Goal: Complete application form

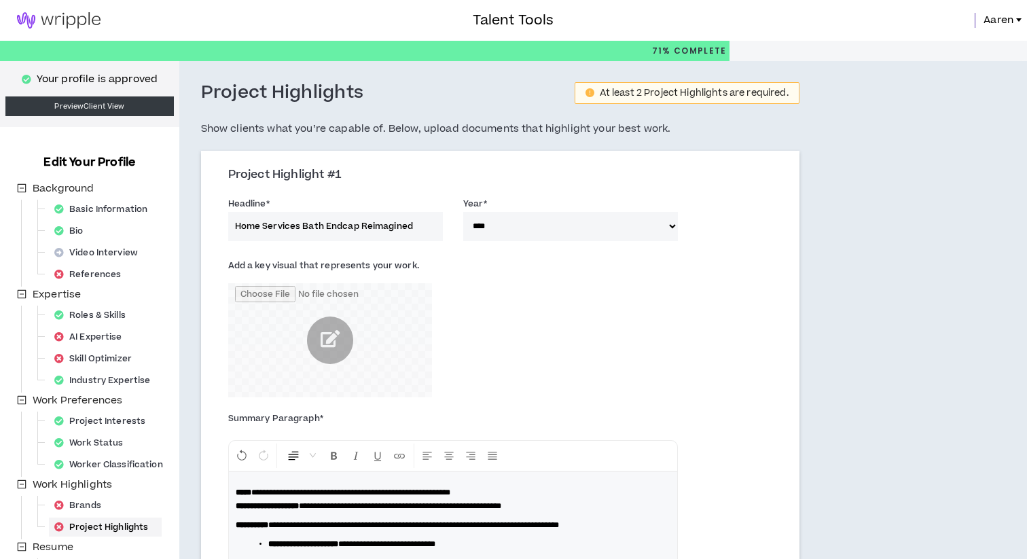
select select "****"
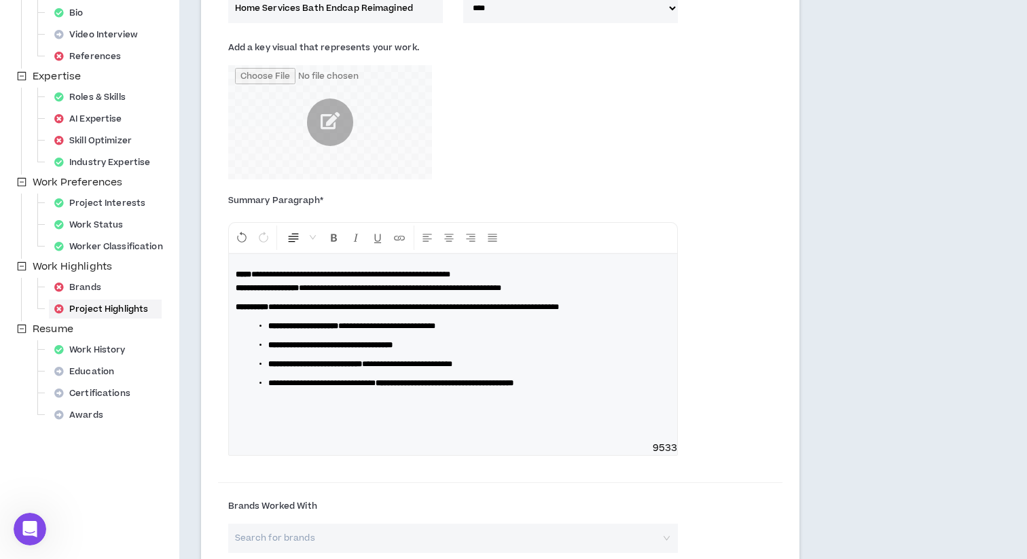
scroll to position [219, 0]
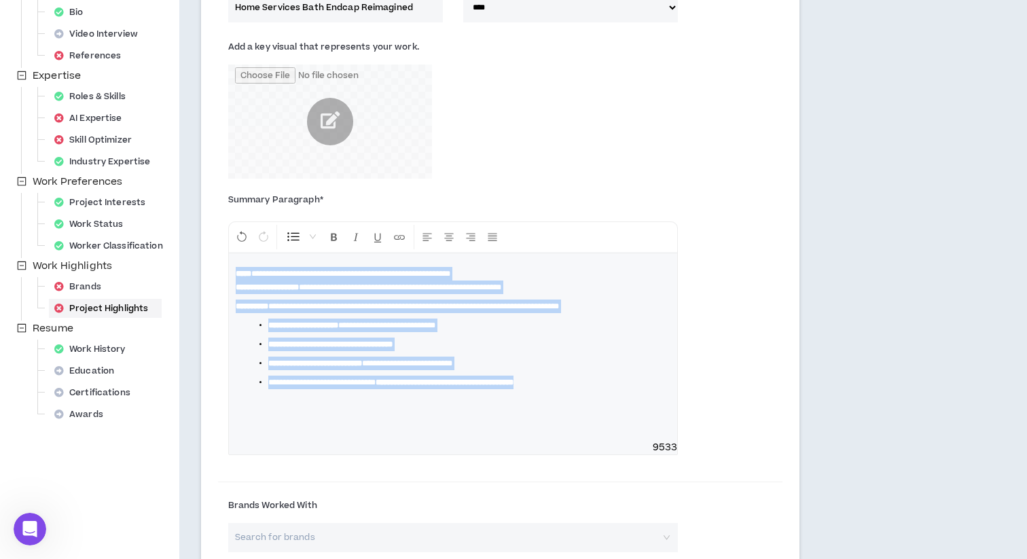
drag, startPoint x: 606, startPoint y: 381, endPoint x: 227, endPoint y: 269, distance: 395.8
click at [227, 269] on div "**********" at bounding box center [453, 330] width 470 height 276
click at [333, 235] on icon "Format Bold" at bounding box center [334, 237] width 12 height 12
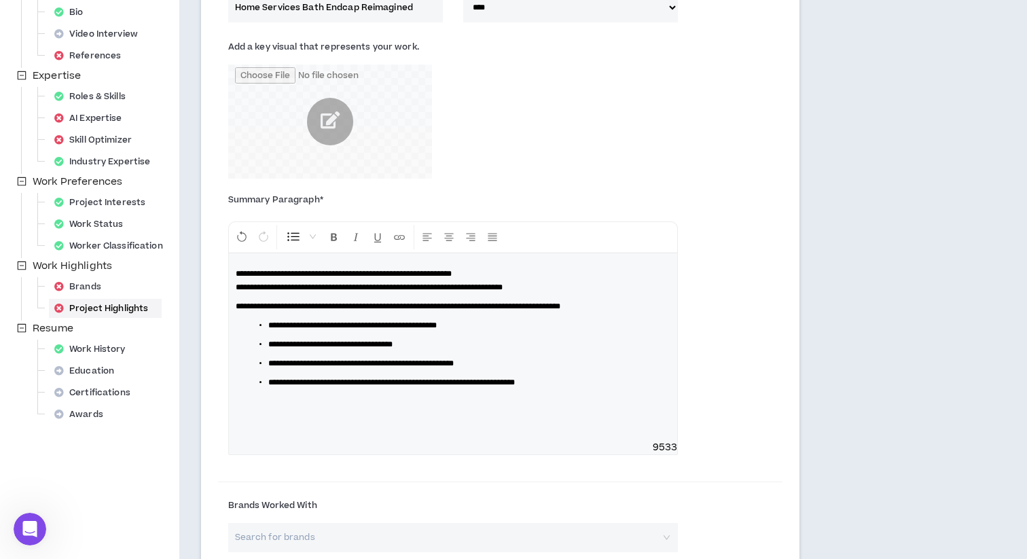
click at [771, 227] on div "**********" at bounding box center [500, 333] width 564 height 289
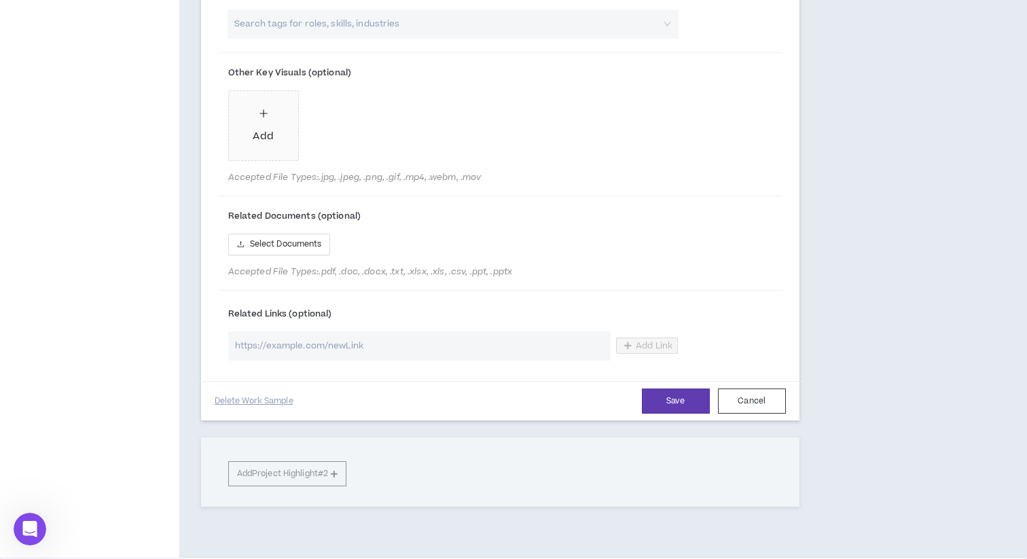
scroll to position [850, 0]
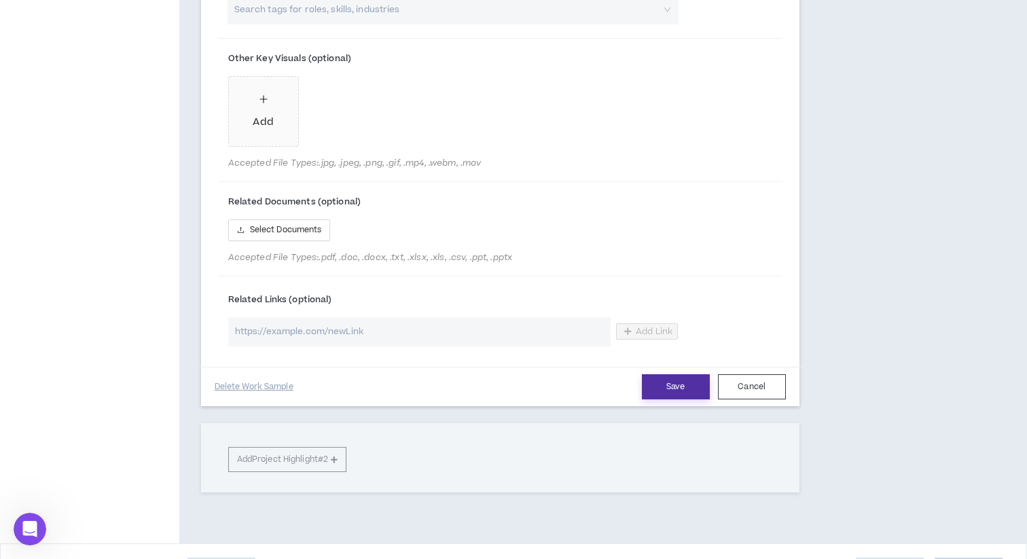
click at [671, 388] on button "Save" at bounding box center [676, 386] width 68 height 25
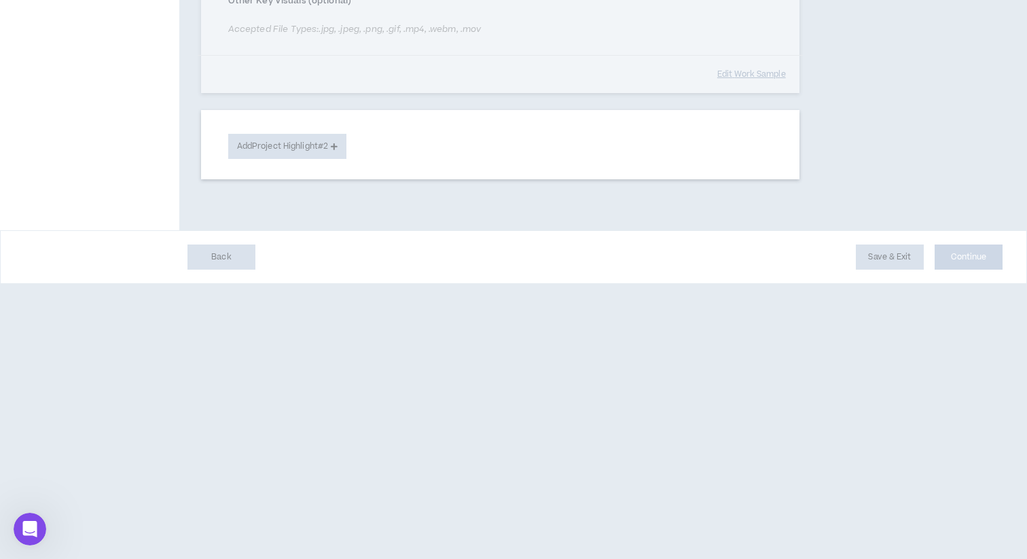
scroll to position [667, 0]
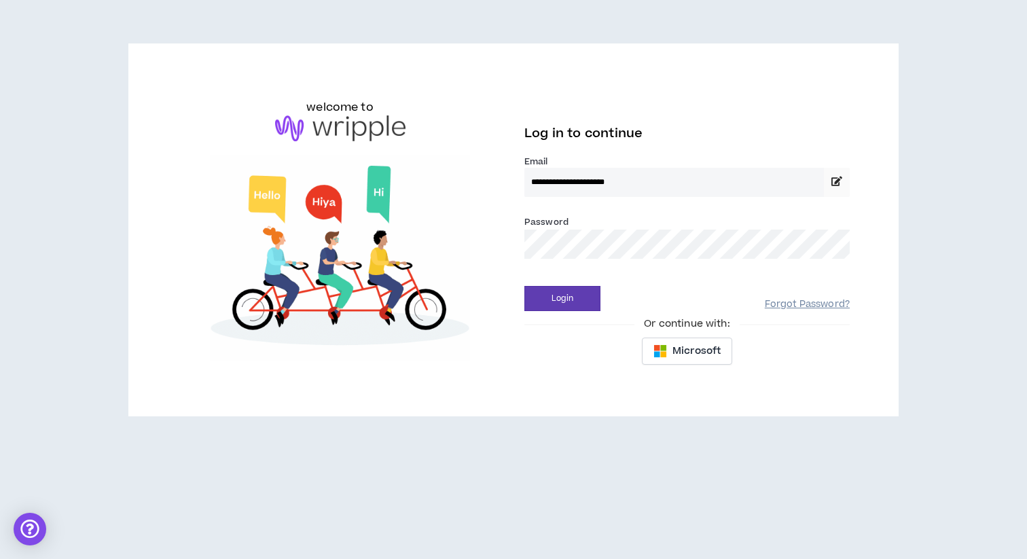
click at [836, 306] on link "Forgot Password?" at bounding box center [807, 304] width 85 height 13
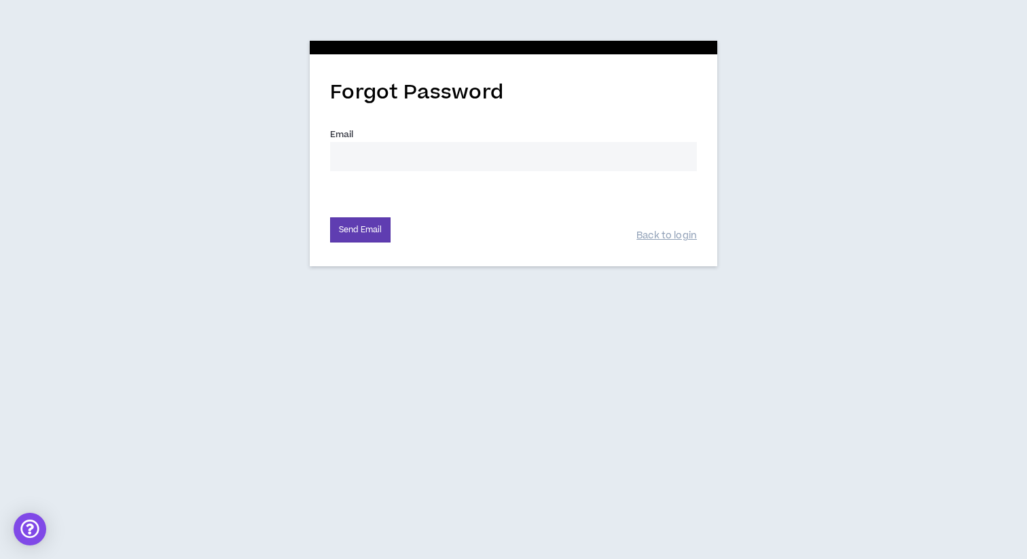
click at [601, 157] on input "Email *" at bounding box center [513, 156] width 367 height 29
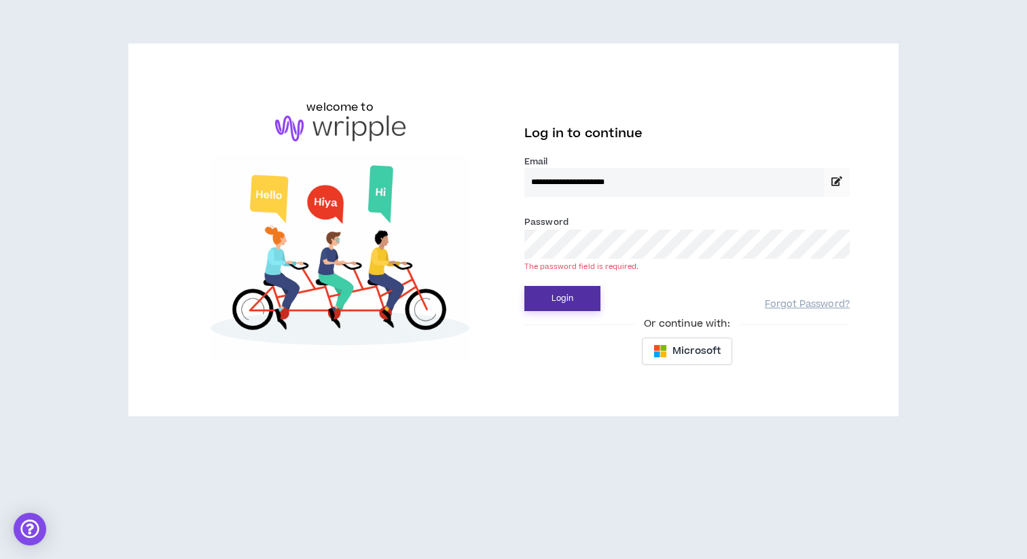
click at [524, 286] on button "Login" at bounding box center [562, 298] width 76 height 25
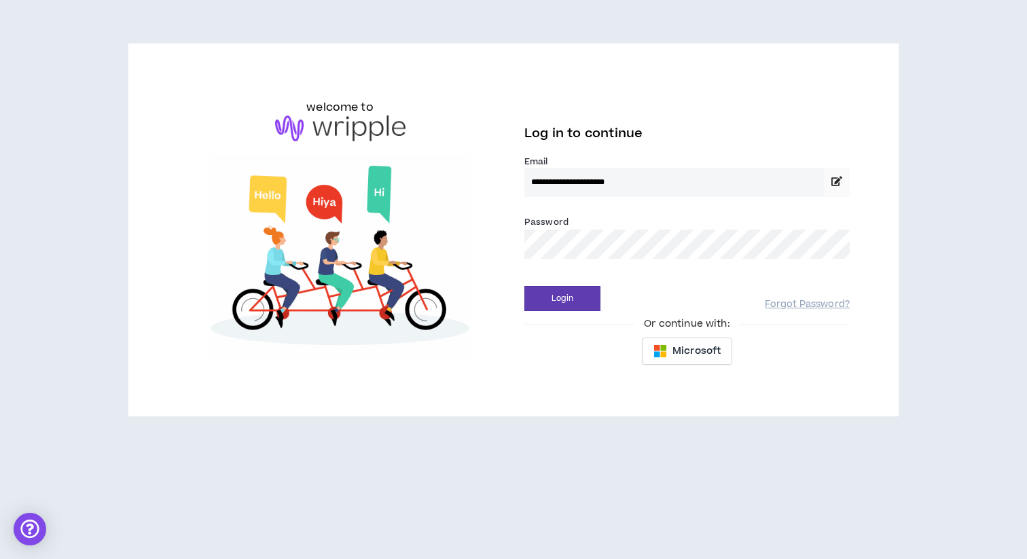
click at [524, 286] on button "Login" at bounding box center [562, 298] width 76 height 25
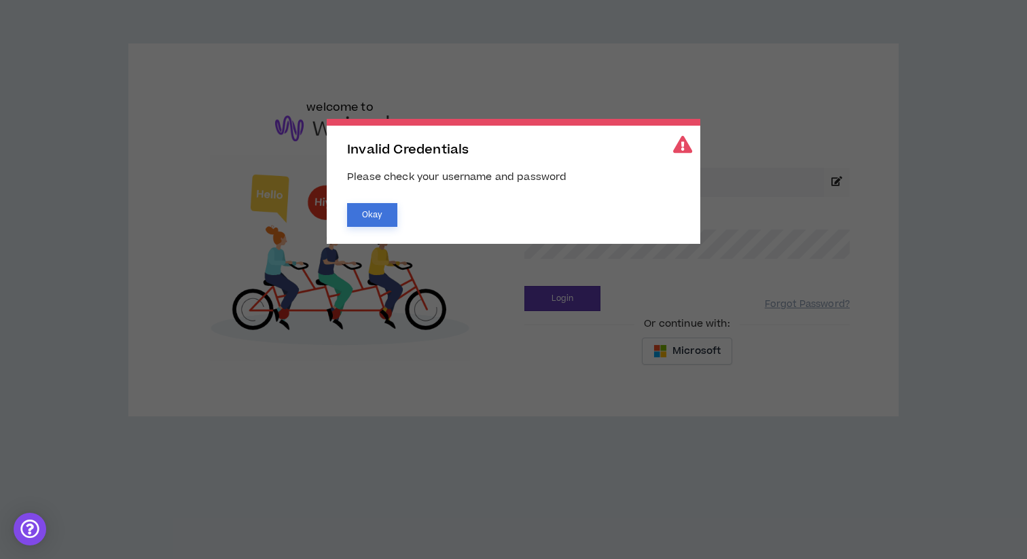
click at [378, 214] on button "Okay" at bounding box center [372, 215] width 50 height 24
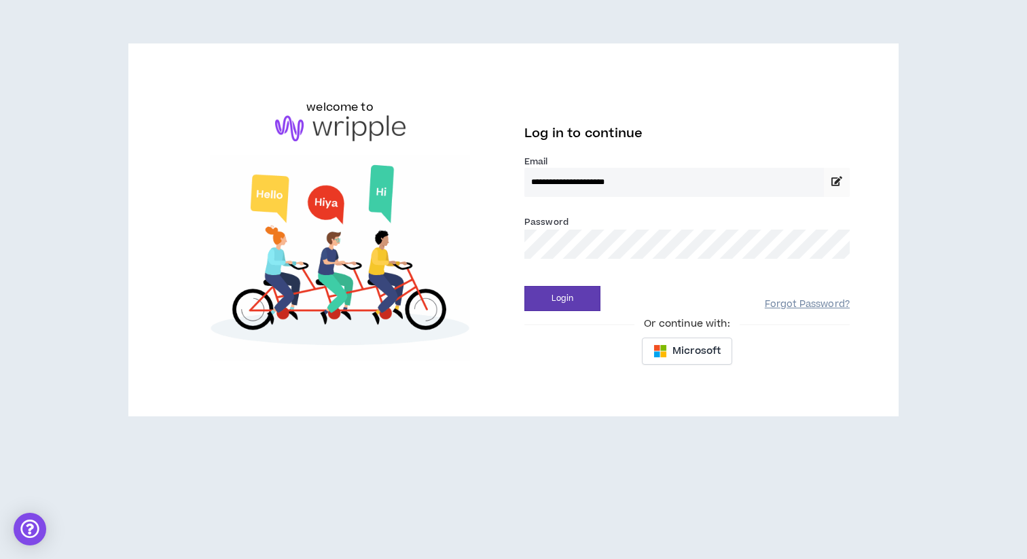
click at [795, 303] on link "Forgot Password?" at bounding box center [807, 304] width 85 height 13
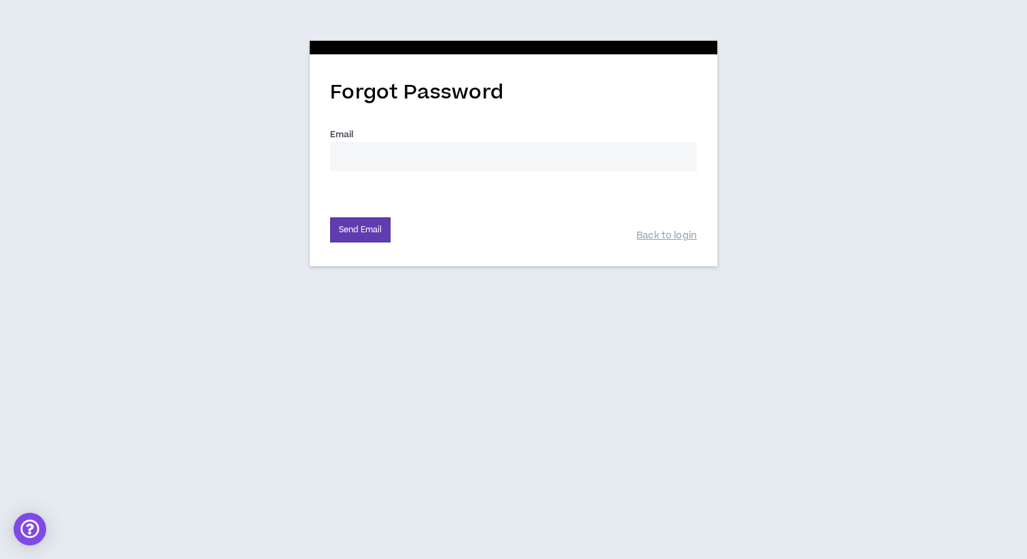
click at [596, 156] on input "Email *" at bounding box center [513, 156] width 367 height 29
type input "[EMAIL_ADDRESS][DOMAIN_NAME]"
click at [352, 232] on button "Send Email" at bounding box center [360, 229] width 60 height 25
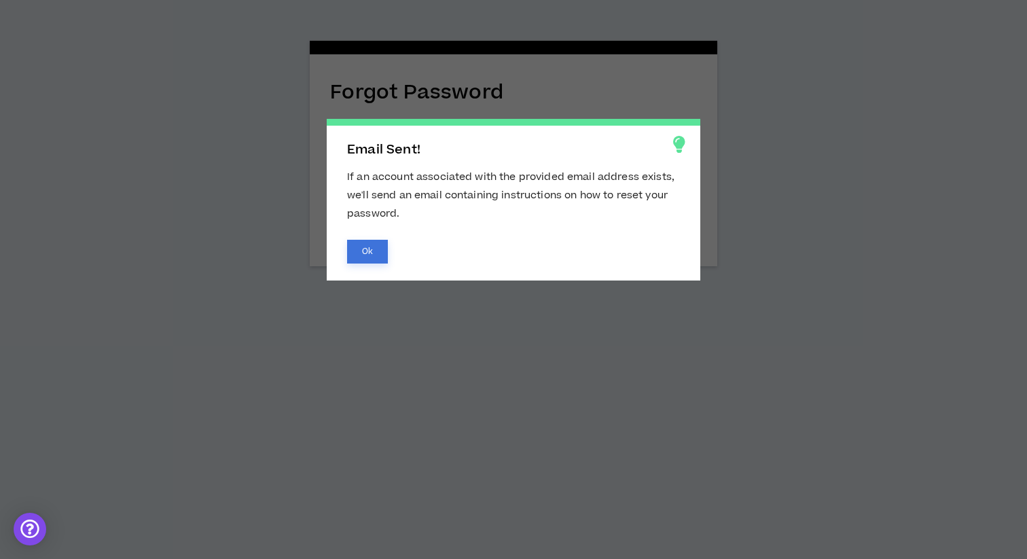
click at [377, 249] on button "Ok" at bounding box center [367, 252] width 41 height 24
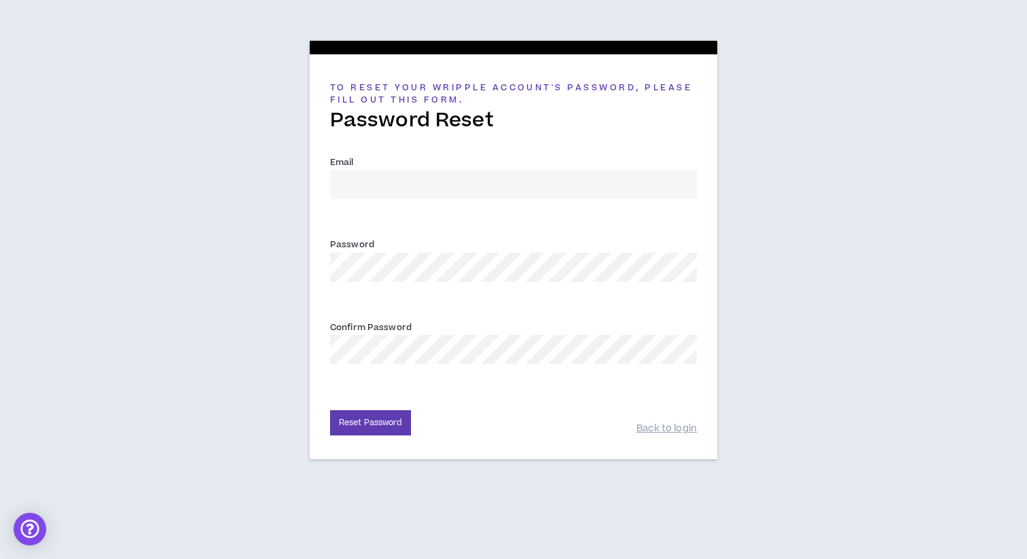
click at [543, 182] on input "Email *" at bounding box center [513, 184] width 367 height 29
type input "[EMAIL_ADDRESS][DOMAIN_NAME]"
click at [330, 410] on button "Reset Password" at bounding box center [370, 422] width 81 height 25
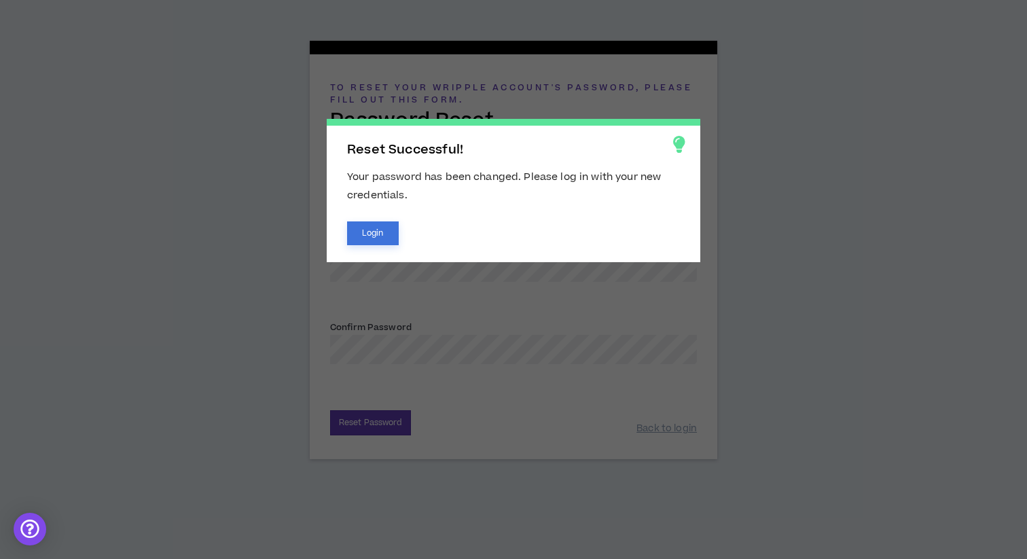
click at [359, 237] on button "Login" at bounding box center [373, 233] width 52 height 24
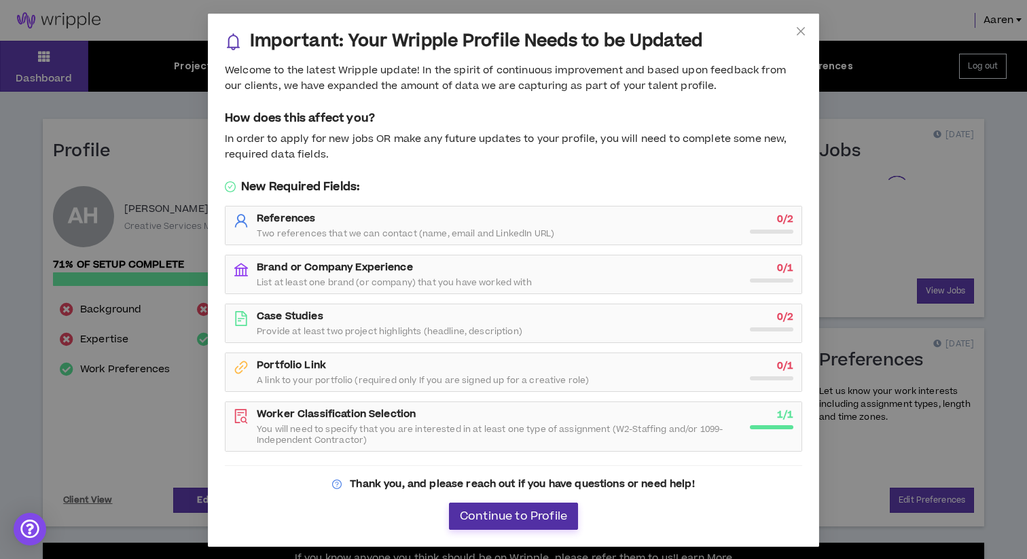
click at [525, 513] on span "Continue to Profile" at bounding box center [513, 516] width 107 height 13
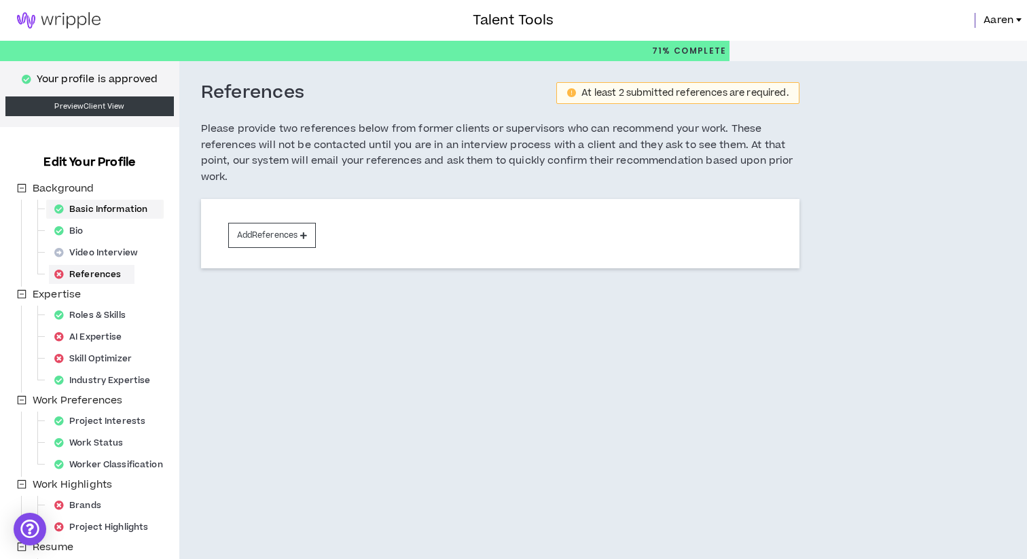
click at [122, 202] on div "Basic Information" at bounding box center [105, 209] width 112 height 19
select select "*"
select select "US"
select select "*******"
select select "*"
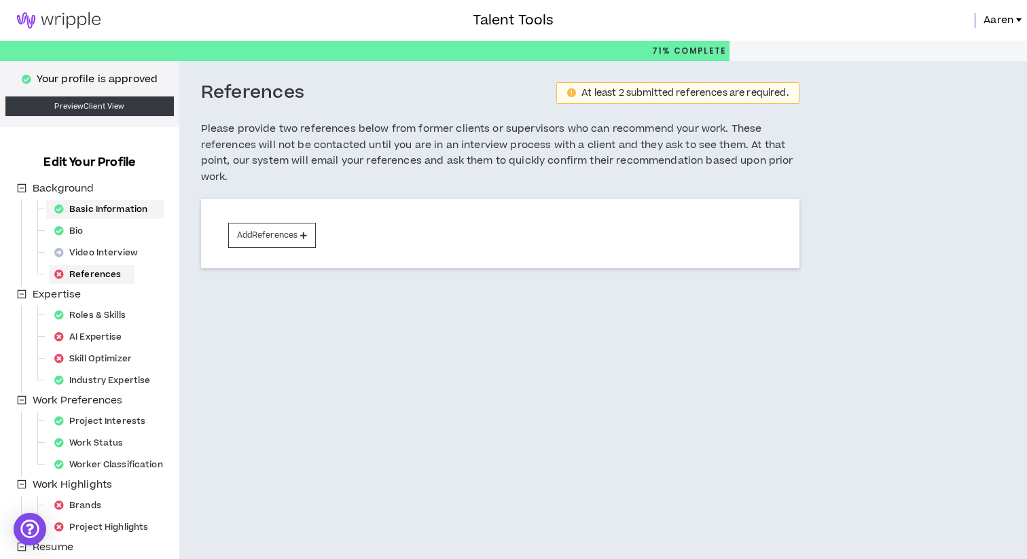
select select "**********"
select select "*****"
select select "**********"
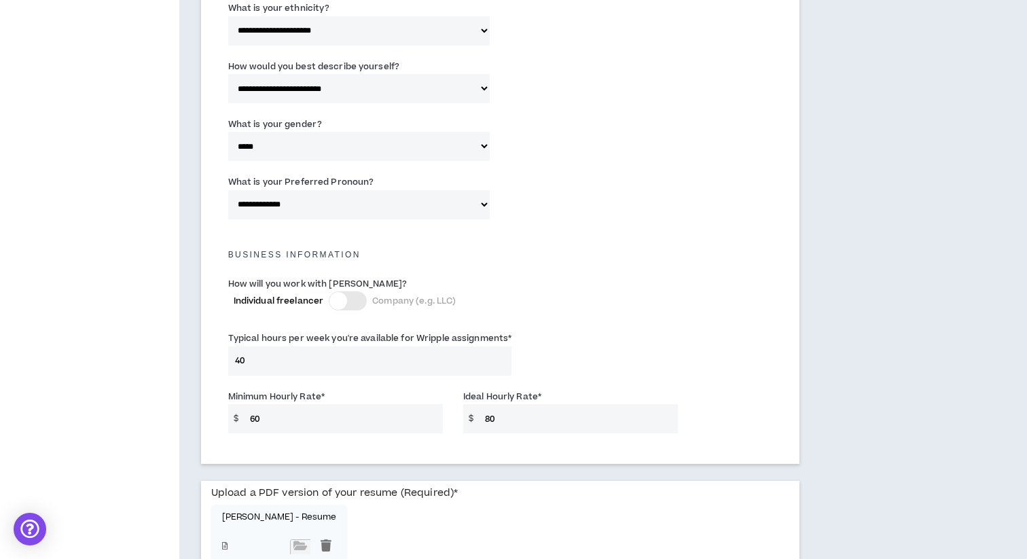
scroll to position [744, 0]
click at [316, 538] on div at bounding box center [326, 545] width 20 height 15
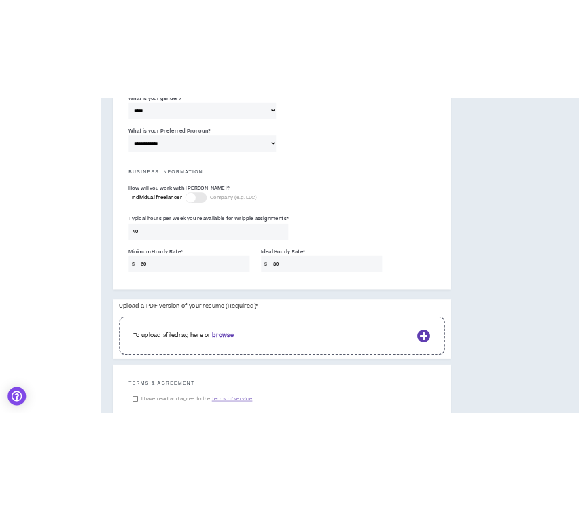
scroll to position [876, 0]
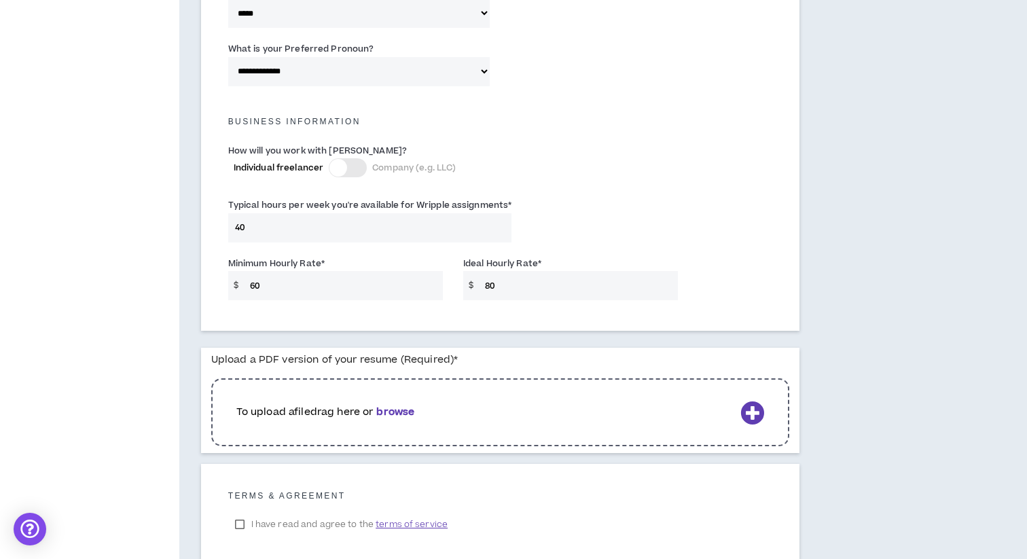
click at [752, 401] on icon at bounding box center [752, 413] width 24 height 24
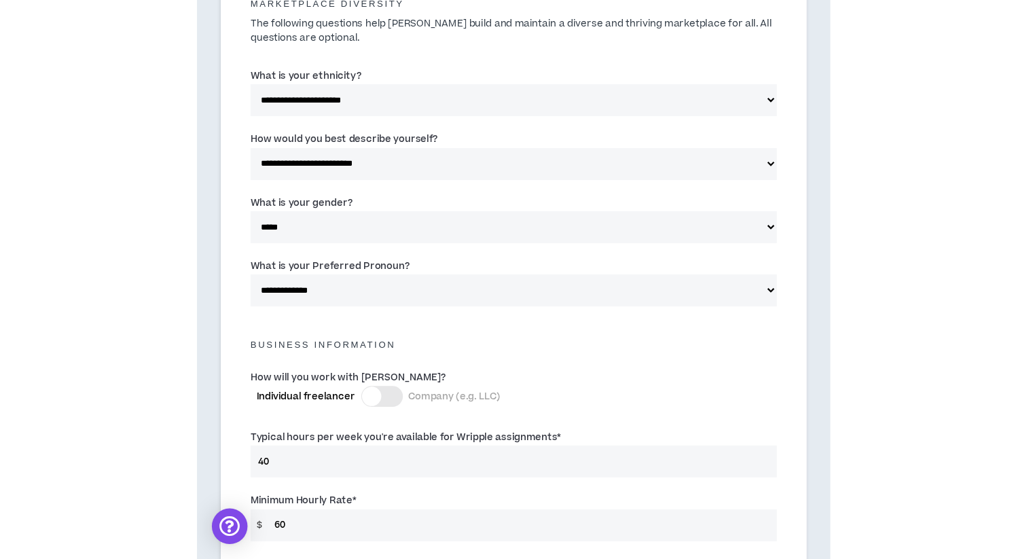
scroll to position [846, 0]
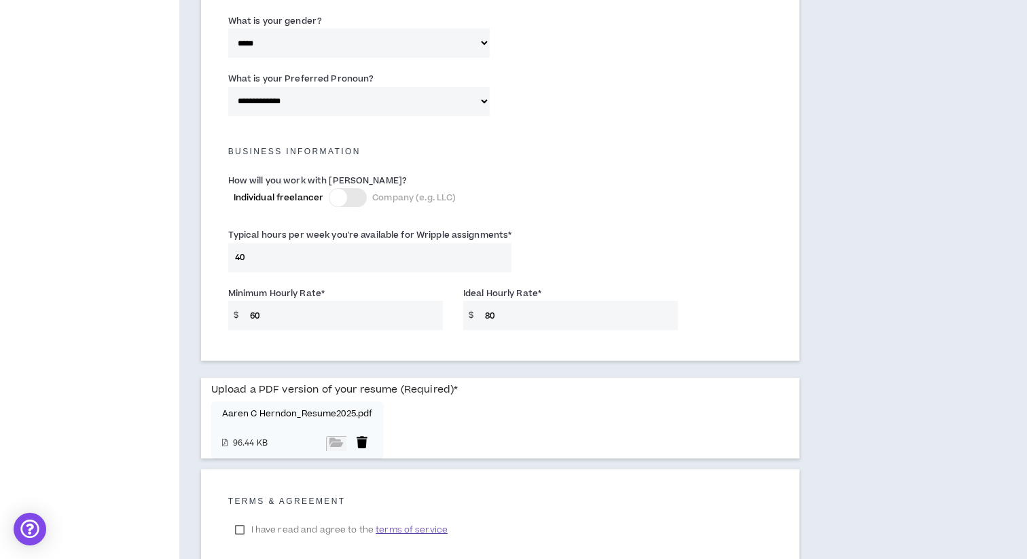
click at [363, 436] on div at bounding box center [362, 443] width 20 height 15
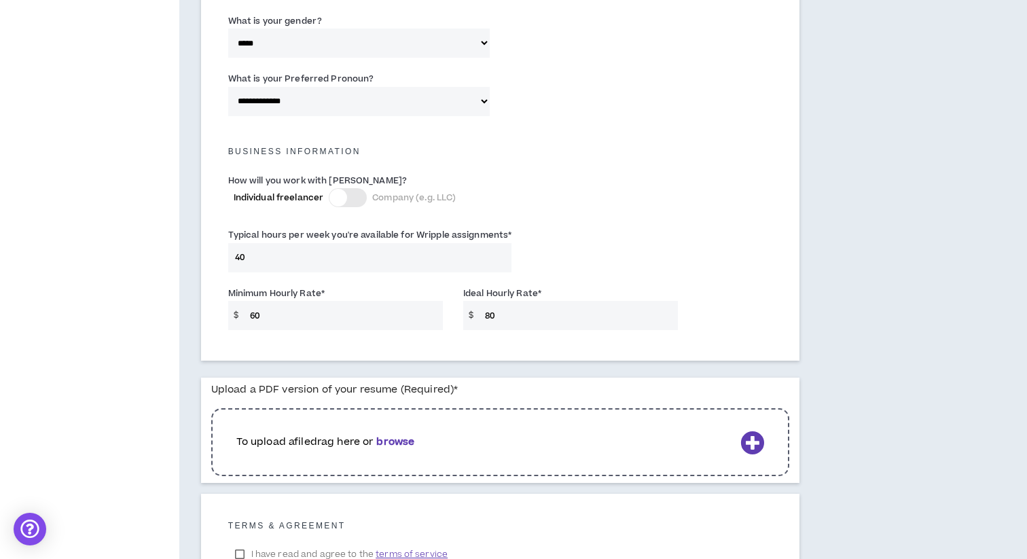
click at [390, 435] on b "browse" at bounding box center [395, 442] width 38 height 14
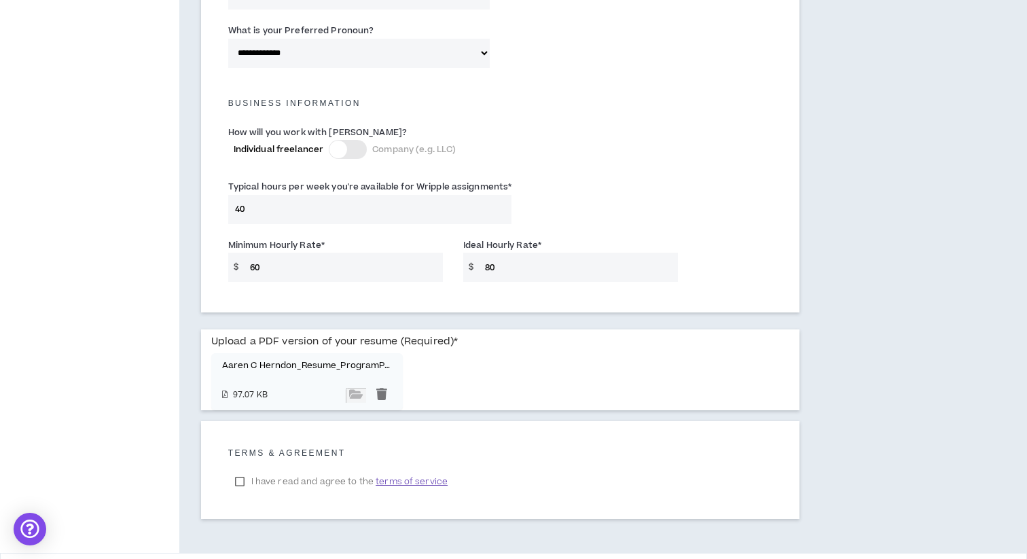
scroll to position [929, 0]
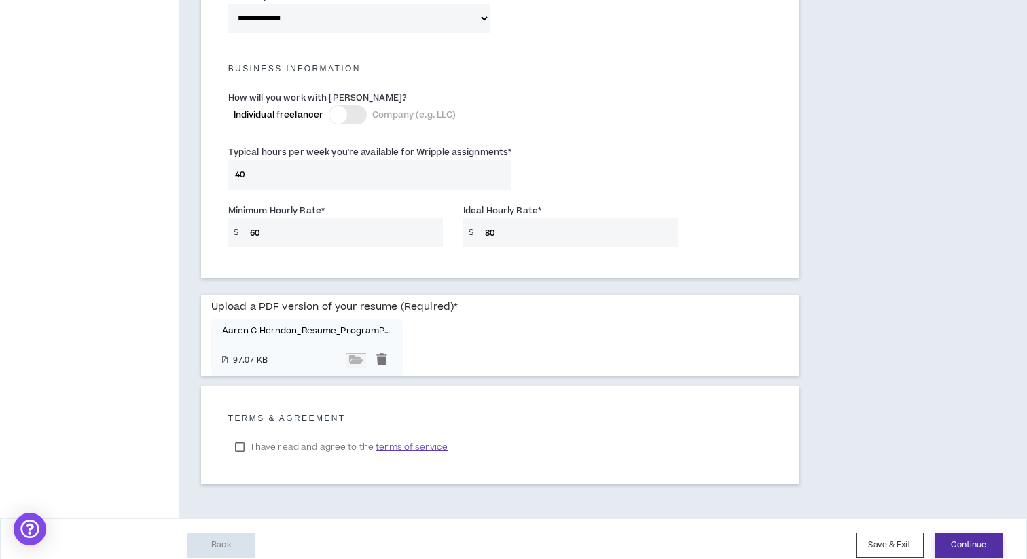
click at [970, 534] on button "Continue" at bounding box center [968, 544] width 68 height 25
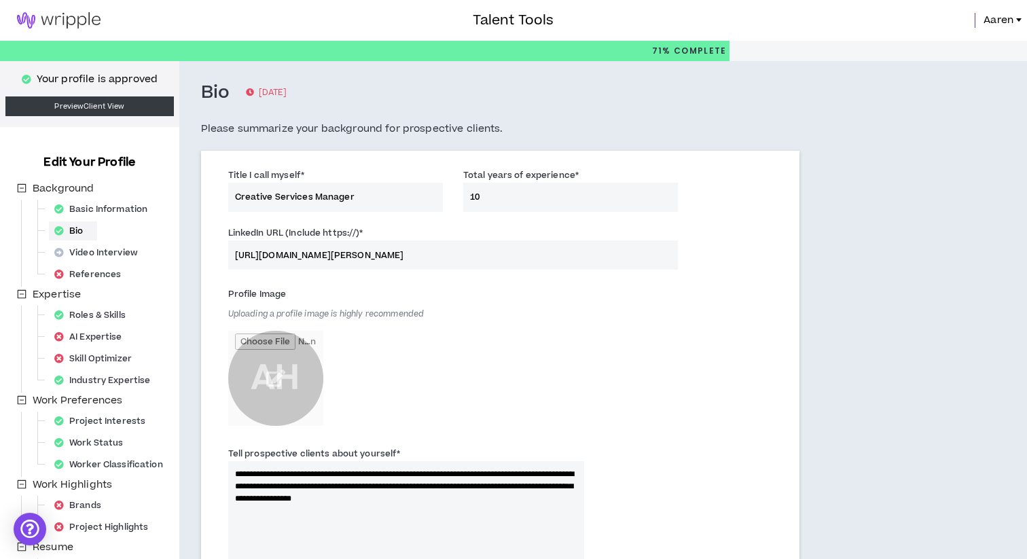
click at [313, 198] on input "Creative Services Manager" at bounding box center [335, 197] width 215 height 29
type input "Creative Services Program/Project Manager"
click at [769, 215] on div "Title I call myself * Creative Services Program/Project Manager Total years of …" at bounding box center [500, 193] width 564 height 58
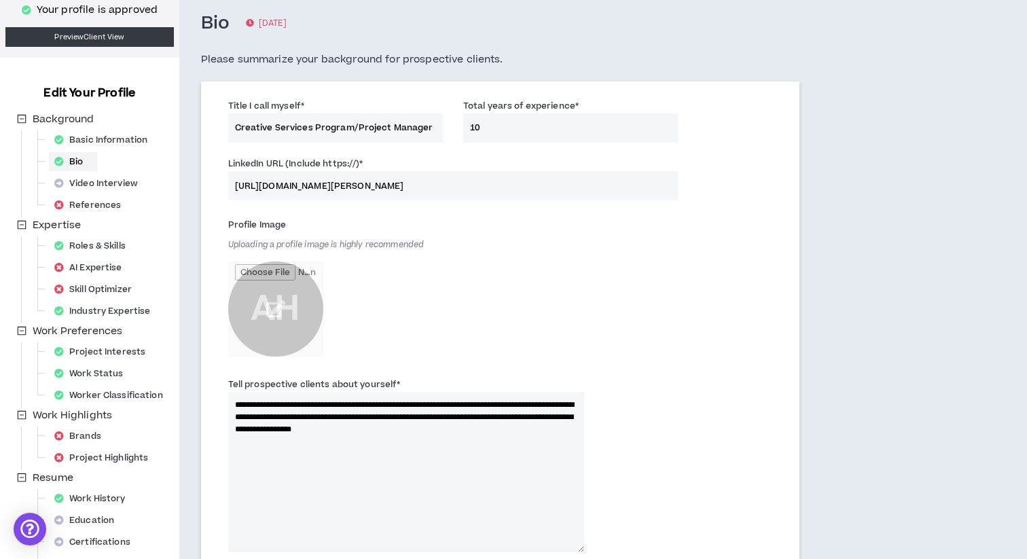
scroll to position [70, 0]
click at [275, 307] on input "file" at bounding box center [275, 308] width 95 height 95
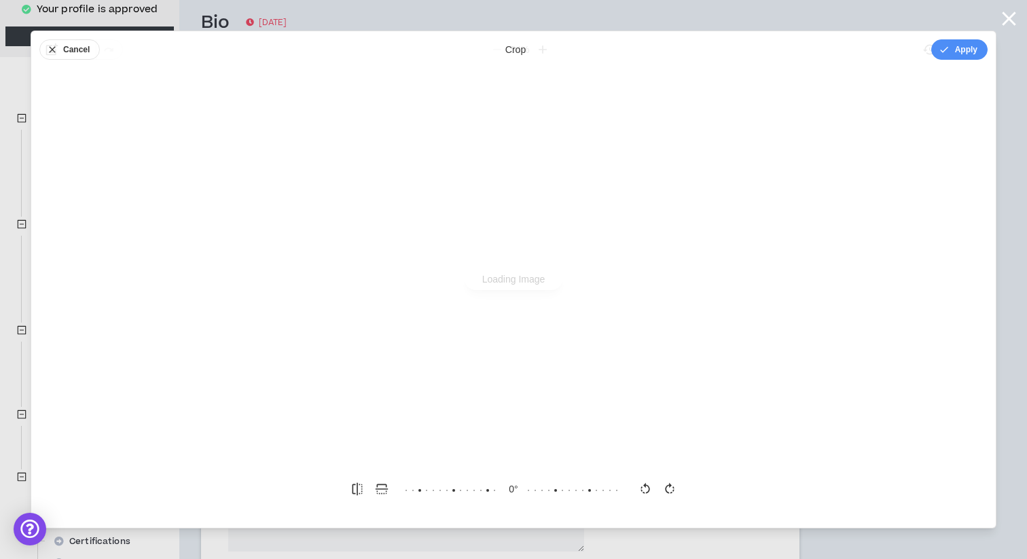
scroll to position [0, 0]
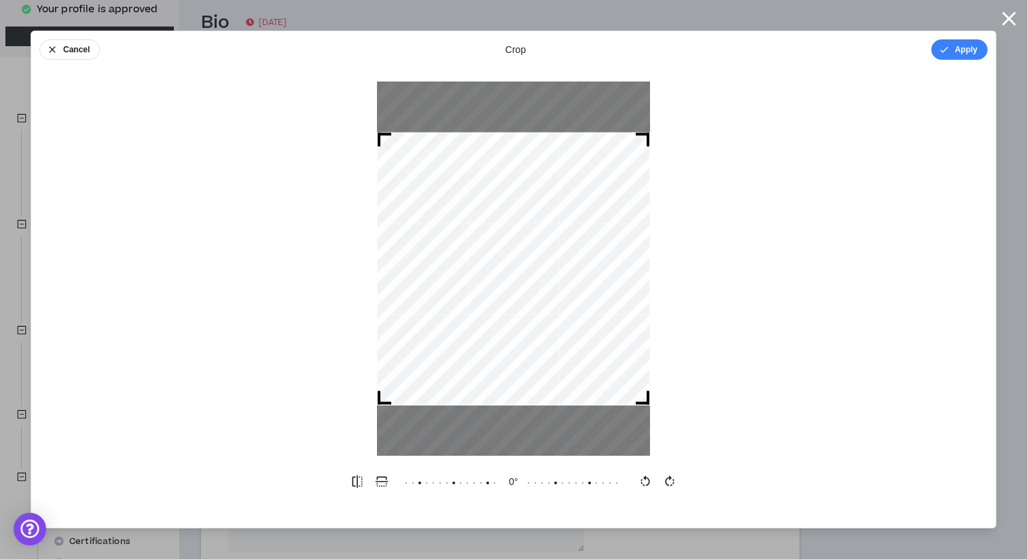
click at [564, 316] on div at bounding box center [513, 268] width 273 height 273
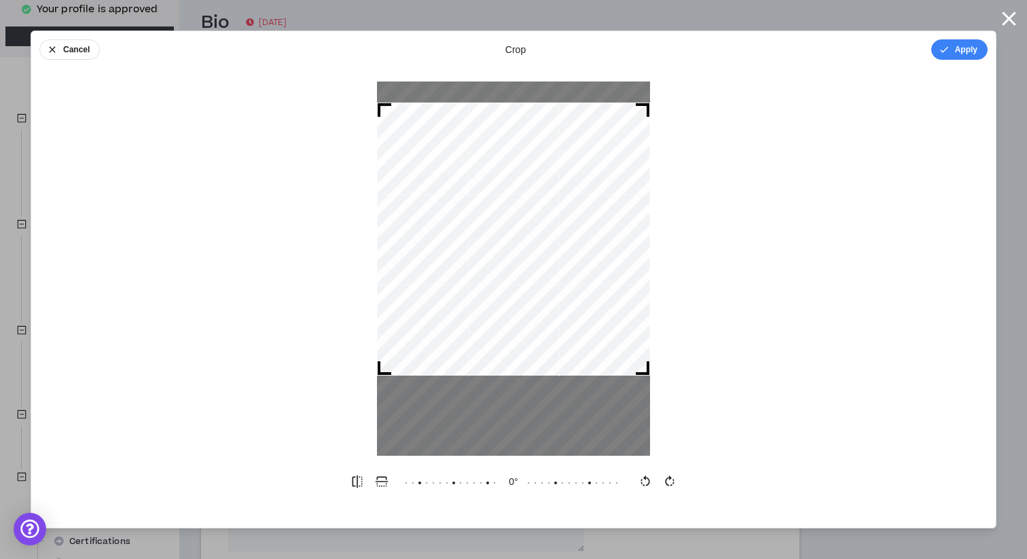
drag, startPoint x: 567, startPoint y: 287, endPoint x: 566, endPoint y: 257, distance: 29.9
click at [566, 257] on div at bounding box center [513, 239] width 273 height 273
click at [955, 54] on button "Apply" at bounding box center [959, 49] width 56 height 20
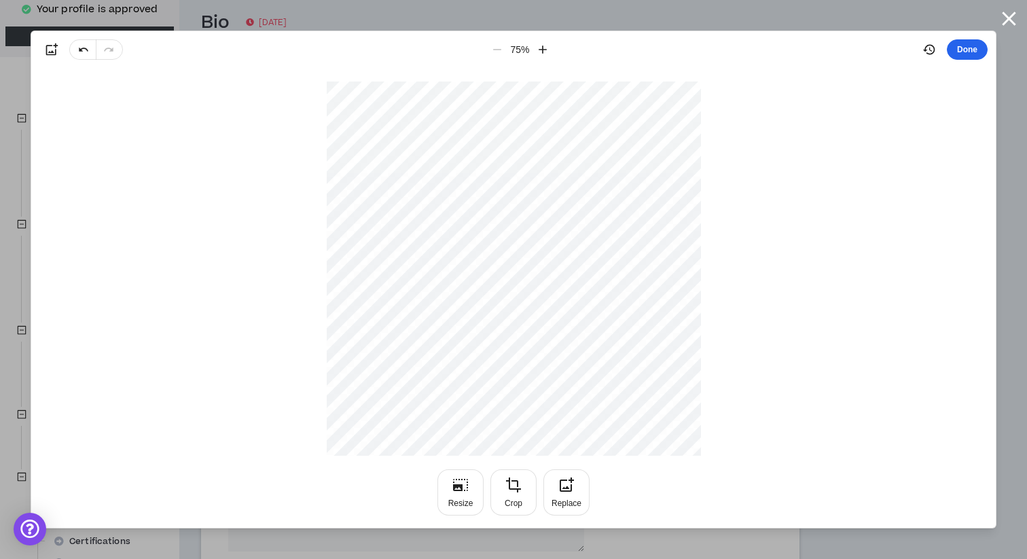
click at [970, 49] on button "Done" at bounding box center [967, 49] width 41 height 20
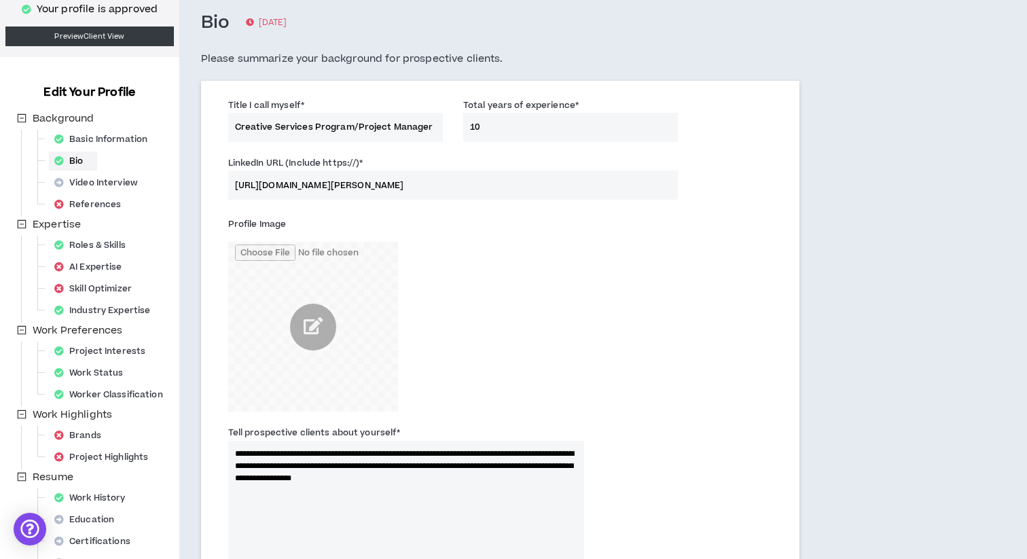
click at [722, 306] on div "Profile Image" at bounding box center [500, 316] width 564 height 212
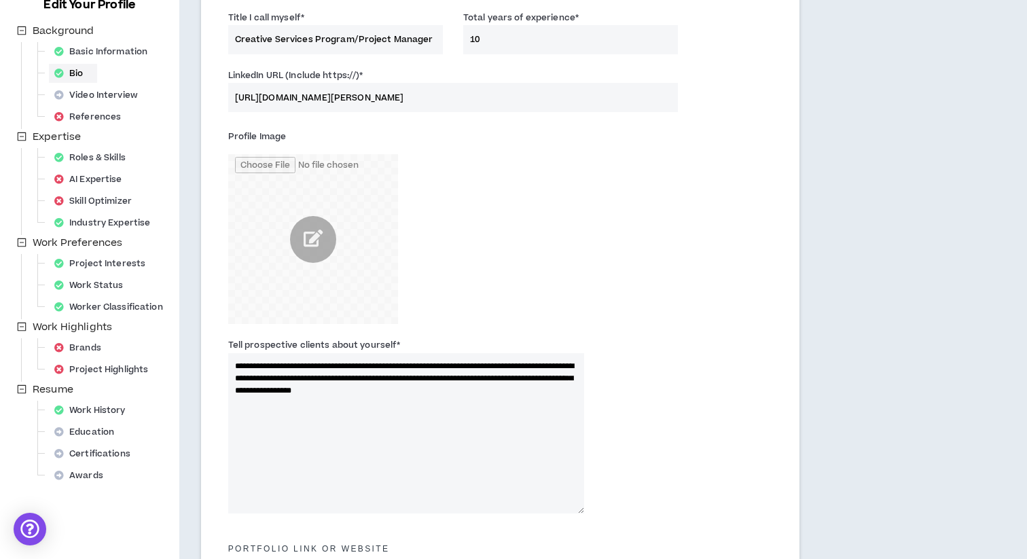
scroll to position [160, 0]
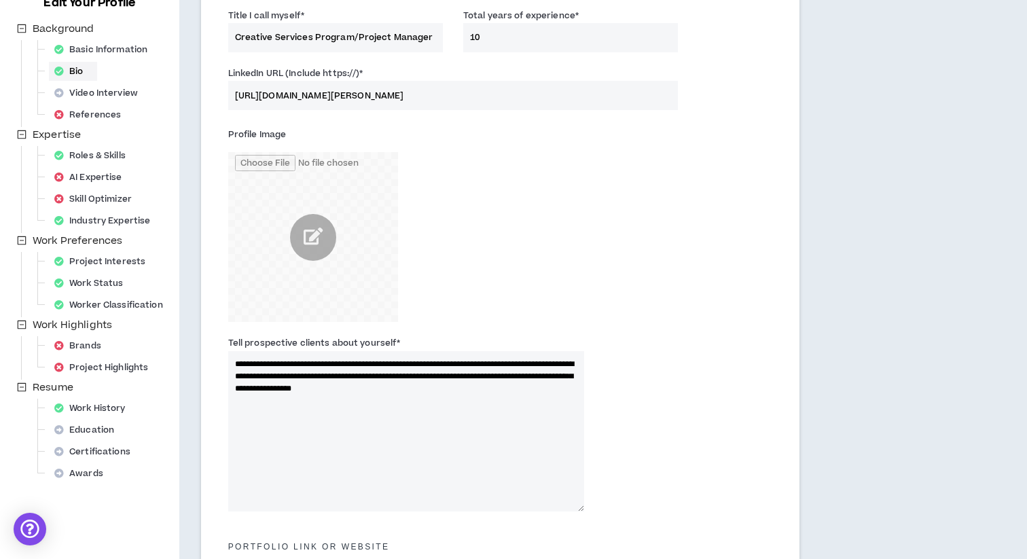
click at [264, 376] on textarea "**********" at bounding box center [406, 431] width 356 height 160
drag, startPoint x: 544, startPoint y: 377, endPoint x: 461, endPoint y: 378, distance: 82.8
click at [461, 378] on textarea "**********" at bounding box center [406, 431] width 356 height 160
click at [324, 378] on textarea "**********" at bounding box center [406, 431] width 356 height 160
paste textarea "**********"
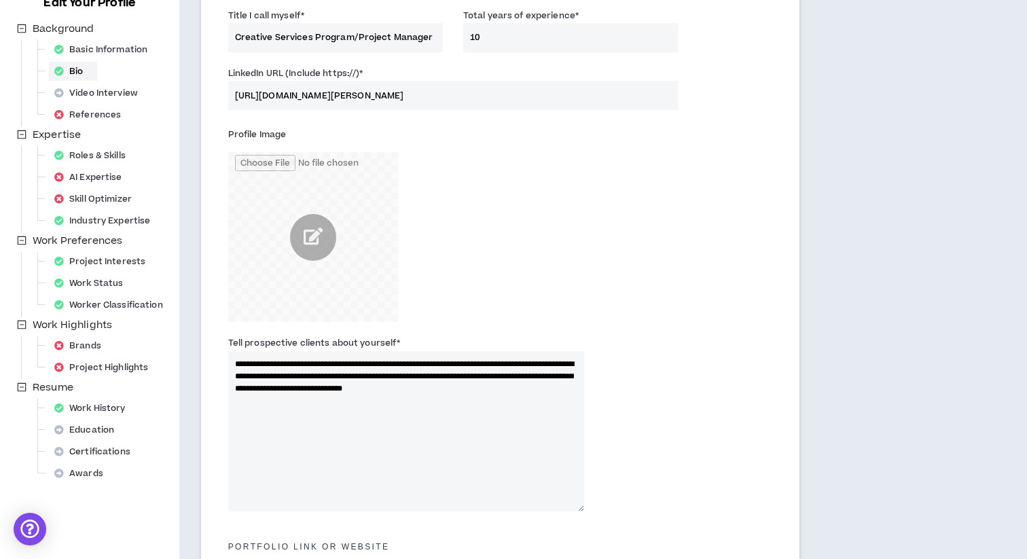
click at [551, 381] on textarea "**********" at bounding box center [406, 431] width 356 height 160
type textarea "**********"
click at [698, 397] on div "**********" at bounding box center [500, 426] width 564 height 189
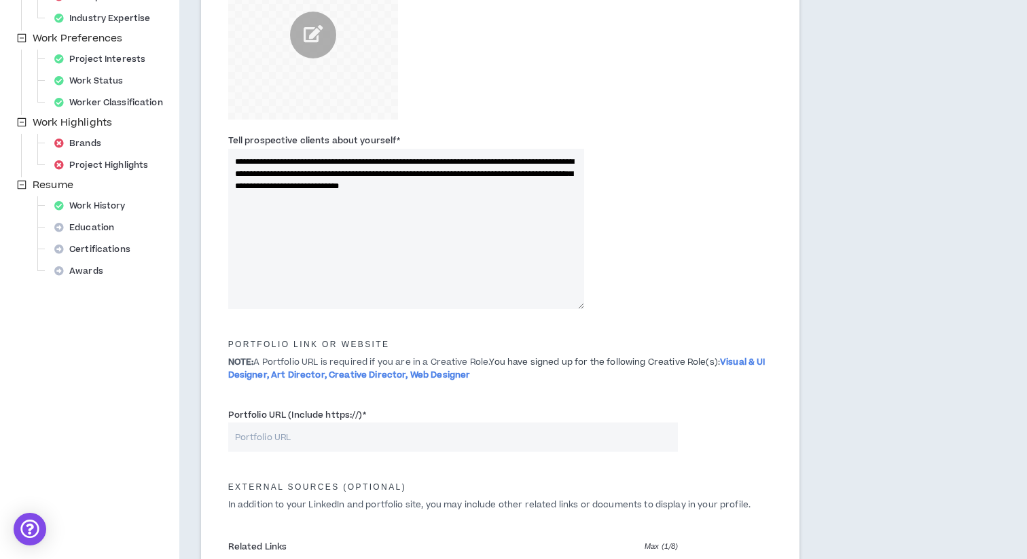
scroll to position [373, 0]
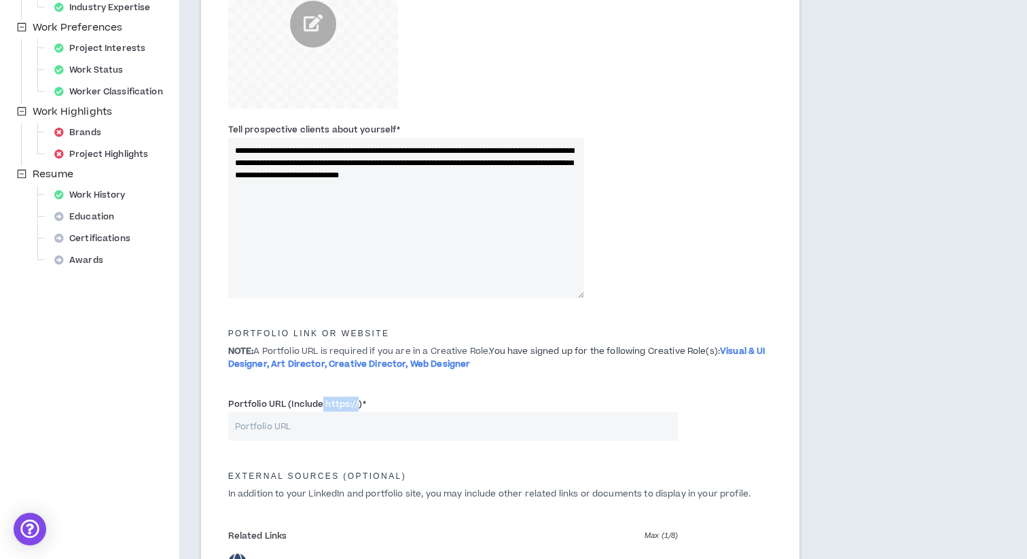
drag, startPoint x: 323, startPoint y: 402, endPoint x: 357, endPoint y: 407, distance: 34.3
click at [357, 407] on label "Portfolio URL (Include https://) *" at bounding box center [297, 404] width 138 height 22
copy label "https://"
click at [357, 426] on input "Portfolio URL (Include https://) *" at bounding box center [453, 426] width 450 height 29
paste input "https://"
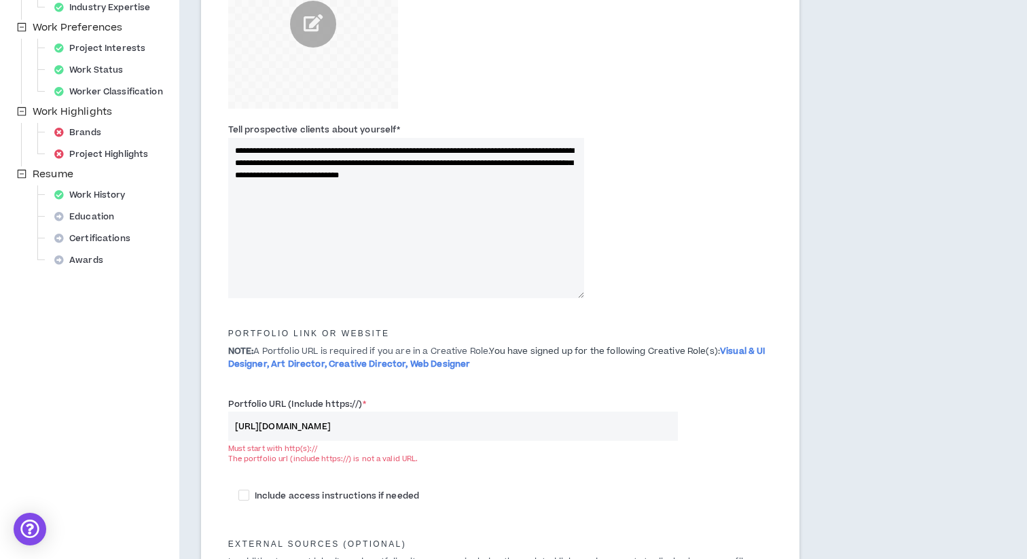
click at [737, 412] on div "Portfolio URL (Include https://) * [URL][DOMAIN_NAME] Must start with http(s):/…" at bounding box center [500, 437] width 564 height 88
click at [407, 397] on div "Portfolio URL (Include https://) * [URL][DOMAIN_NAME] Must start with http(s):/…" at bounding box center [453, 430] width 450 height 67
click at [389, 429] on input "[URL][DOMAIN_NAME]" at bounding box center [453, 426] width 450 height 29
click at [270, 428] on input "[URL][DOMAIN_NAME]" at bounding box center [453, 426] width 450 height 29
click at [465, 472] on div "Portfolio URL (Include https://) * https:/.[DOMAIN_NAME] Must start with http(s…" at bounding box center [500, 437] width 564 height 88
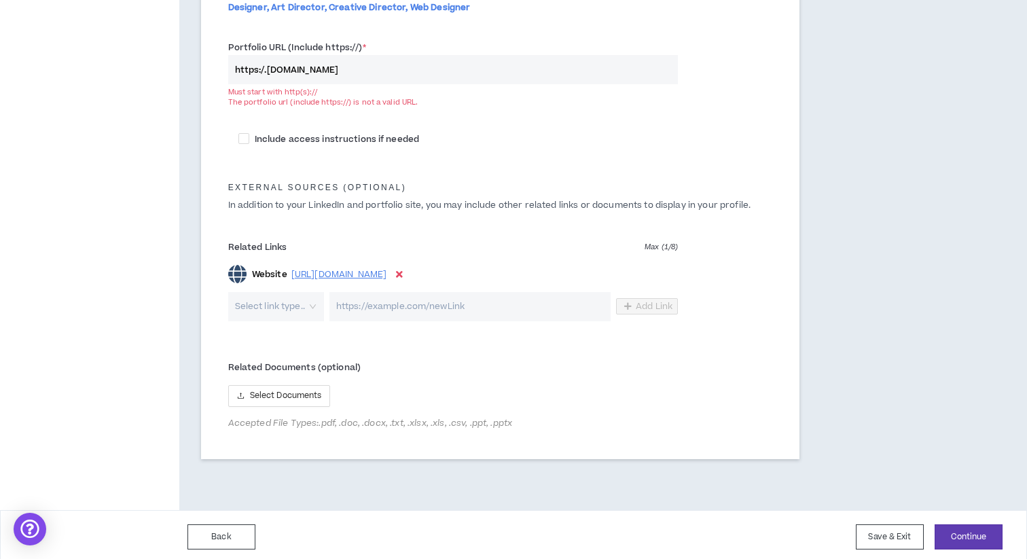
scroll to position [734, 0]
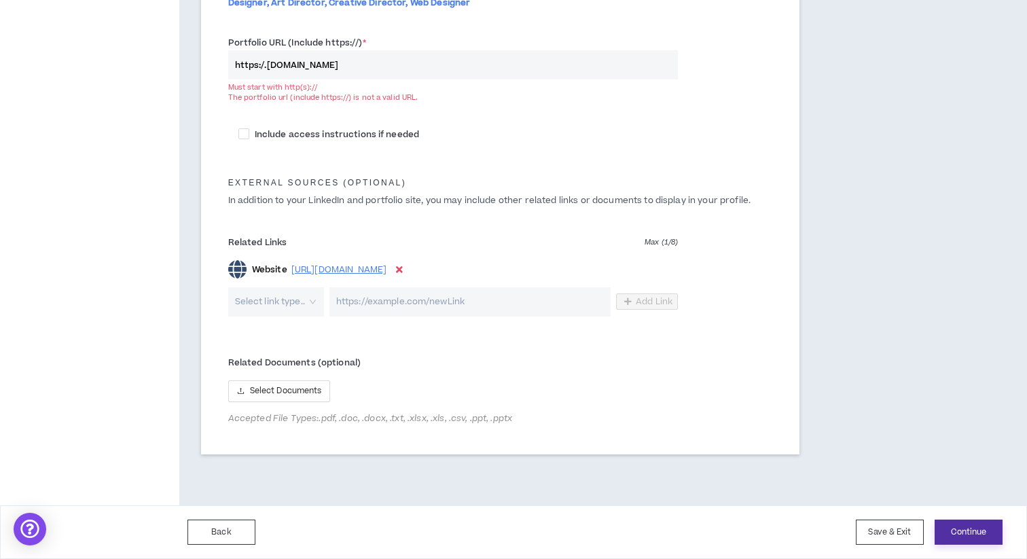
click at [975, 525] on button "Continue" at bounding box center [968, 531] width 68 height 25
click at [974, 535] on button "Continue" at bounding box center [968, 531] width 68 height 25
drag, startPoint x: 387, startPoint y: 66, endPoint x: 200, endPoint y: 65, distance: 187.4
click at [269, 69] on input "https:/.[DOMAIN_NAME]" at bounding box center [453, 64] width 450 height 29
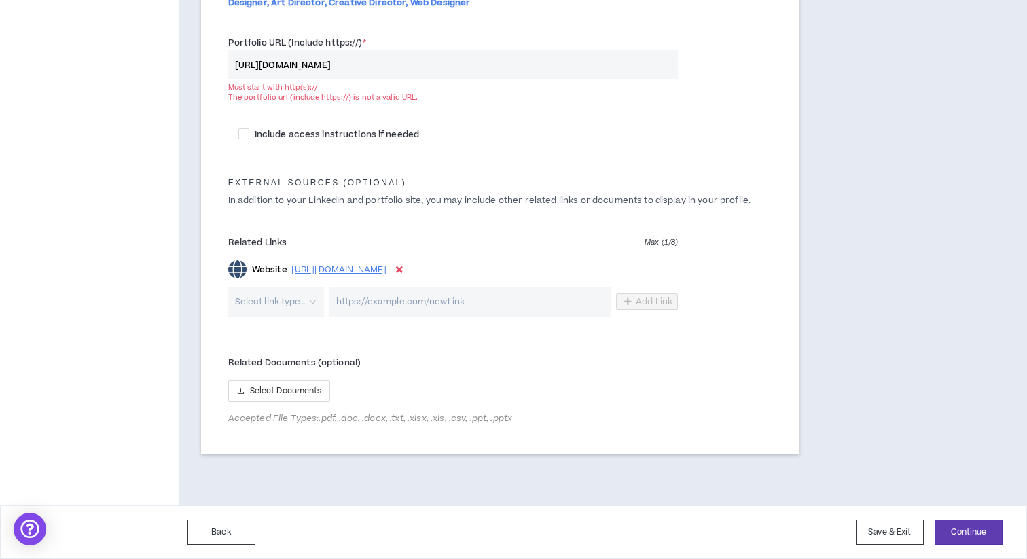
click at [473, 97] on div "The portfolio url (include https://) is not a valid URL." at bounding box center [453, 97] width 450 height 10
click at [260, 67] on input "[URL][DOMAIN_NAME]" at bounding box center [453, 64] width 450 height 29
click at [257, 65] on input "https)://[DOMAIN_NAME]" at bounding box center [453, 64] width 450 height 29
click at [461, 89] on div "Must start with http(s)://" at bounding box center [453, 87] width 450 height 10
click at [266, 66] on input "http(s)://[DOMAIN_NAME]" at bounding box center [453, 64] width 450 height 29
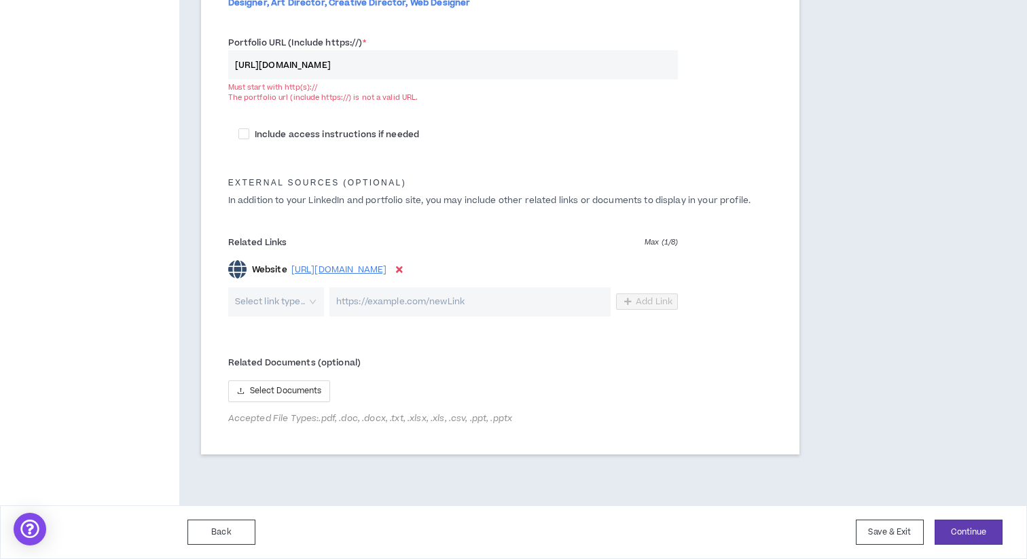
click at [444, 95] on div "The portfolio url (include https://) is not a valid URL." at bounding box center [453, 97] width 450 height 10
drag, startPoint x: 270, startPoint y: 68, endPoint x: 209, endPoint y: 67, distance: 60.4
type input "[DOMAIN_NAME]"
click at [462, 91] on div "Must start with http(s)://" at bounding box center [453, 87] width 450 height 10
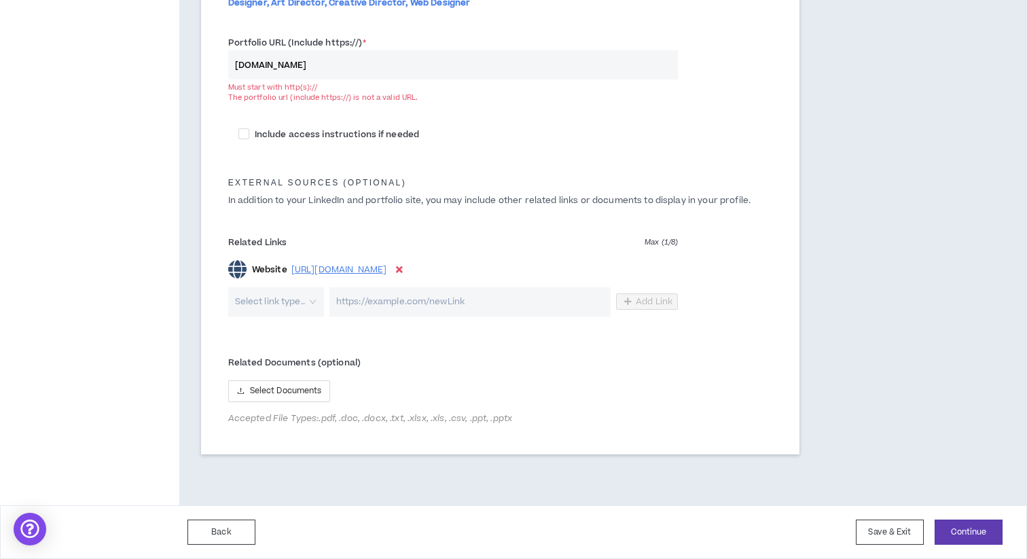
drag, startPoint x: 352, startPoint y: 68, endPoint x: 182, endPoint y: 67, distance: 170.4
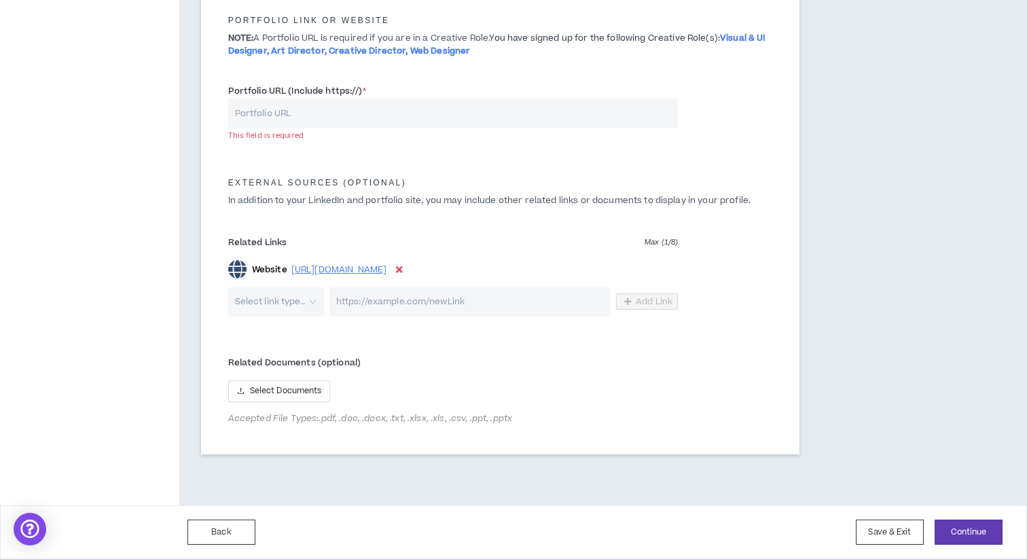
scroll to position [685, 0]
click at [610, 166] on div "External Sources (optional) In addition to your LinkedIn and portfolio site, yo…" at bounding box center [500, 188] width 564 height 53
click at [964, 525] on button "Continue" at bounding box center [968, 532] width 68 height 25
click at [392, 115] on input "Portfolio URL (Include https://) *" at bounding box center [453, 113] width 450 height 29
paste input "[URL][DOMAIN_NAME]"
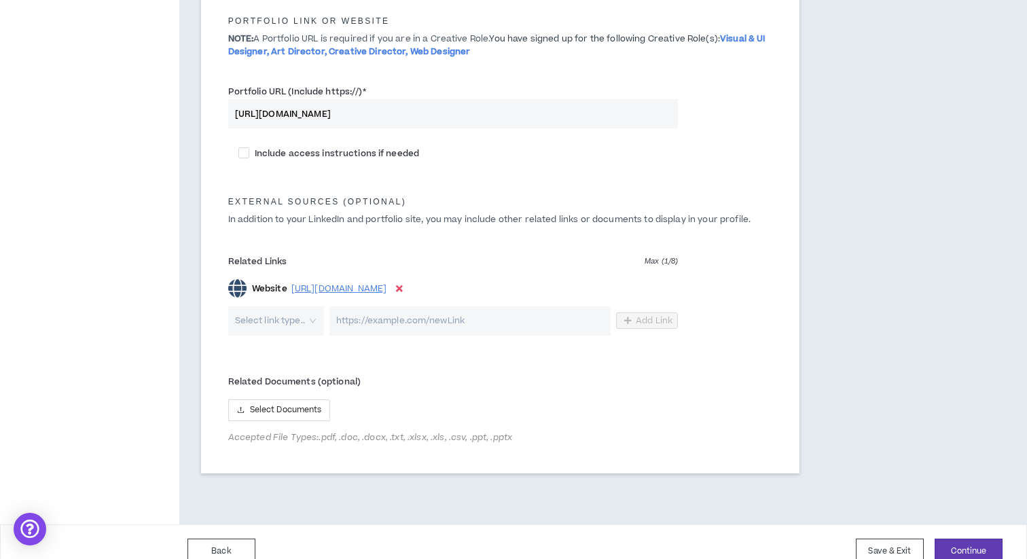
type input "[URL][DOMAIN_NAME]"
click at [756, 132] on div "Portfolio URL (Include https://) * [URL][DOMAIN_NAME]" at bounding box center [500, 110] width 564 height 58
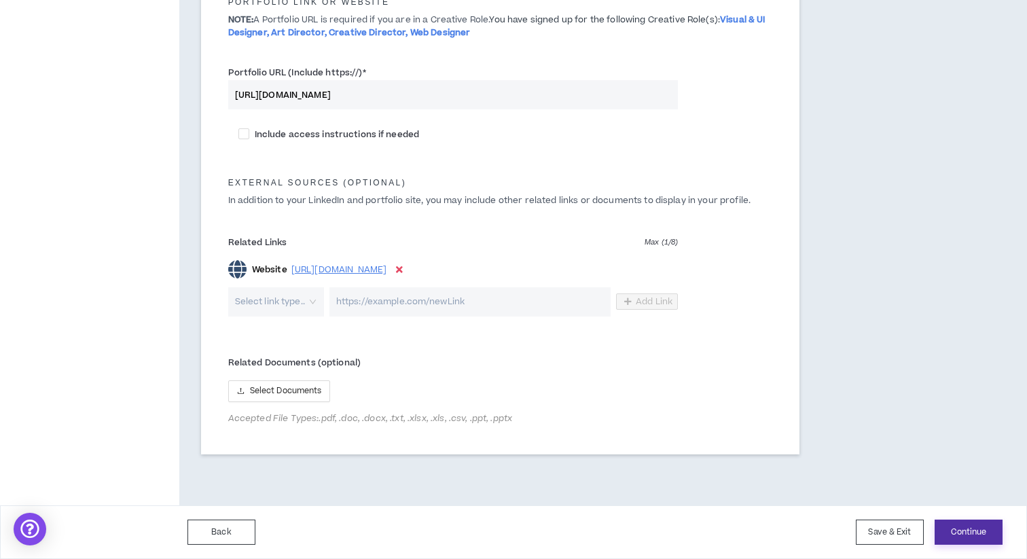
click at [946, 530] on button "Continue" at bounding box center [968, 531] width 68 height 25
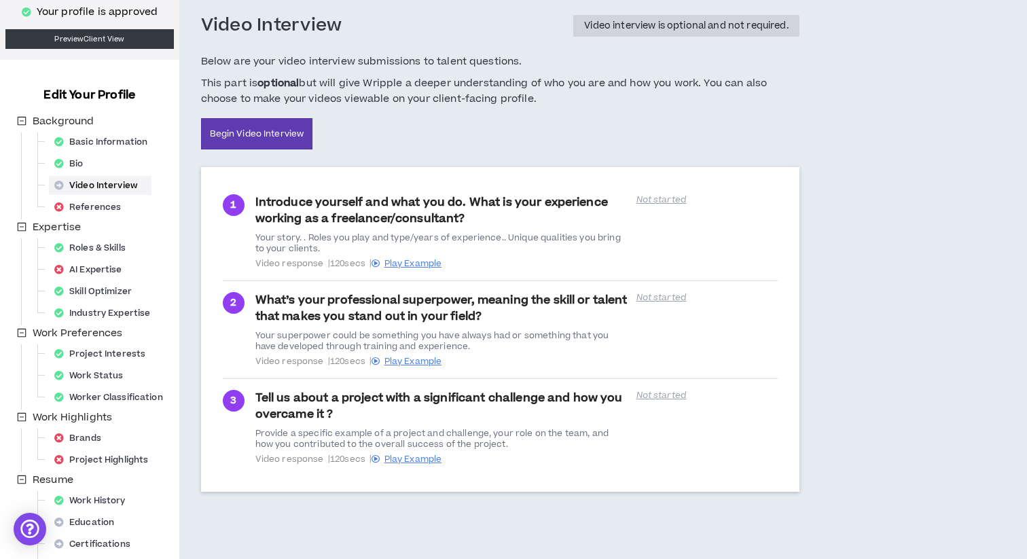
scroll to position [90, 0]
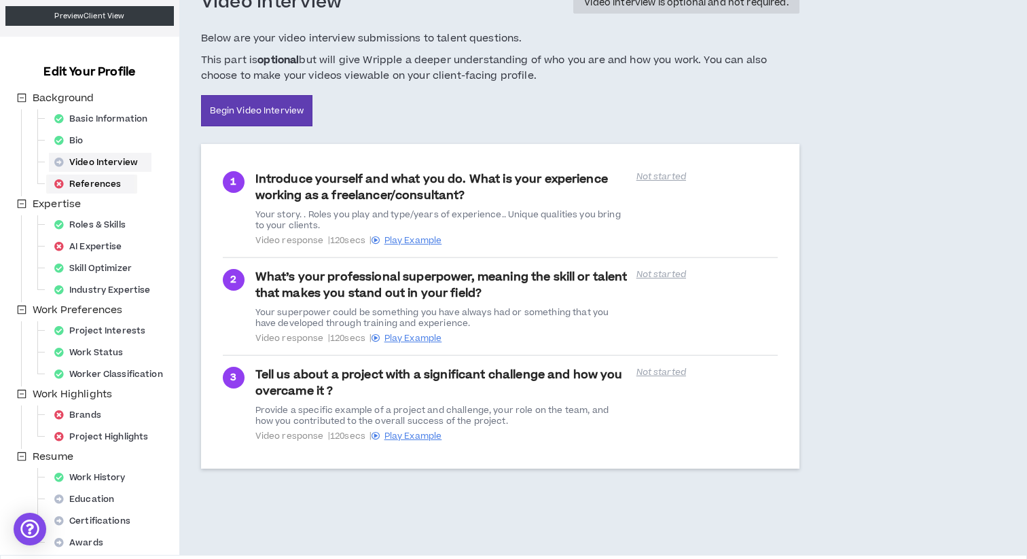
click at [99, 188] on div "References" at bounding box center [92, 184] width 86 height 19
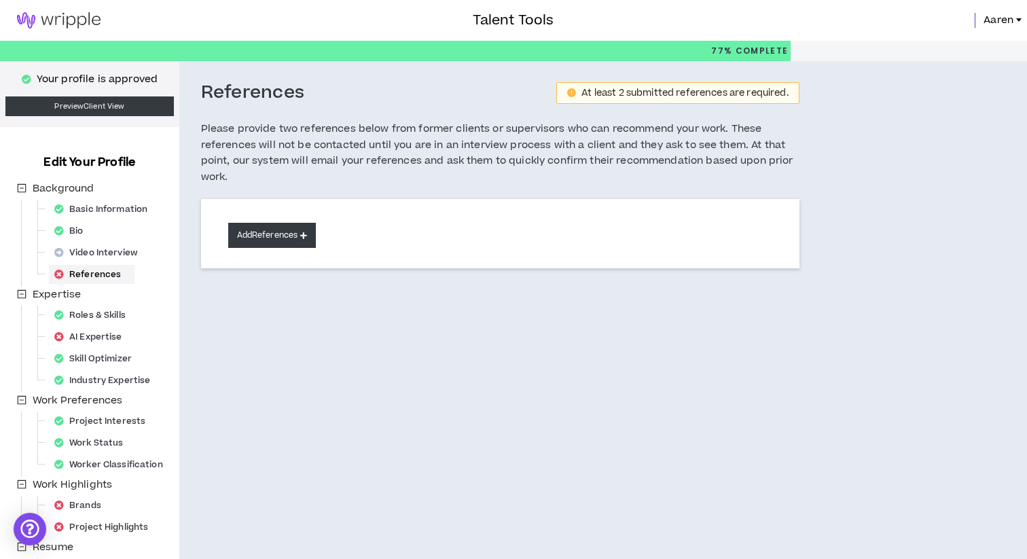
click at [282, 236] on button "Add References" at bounding box center [272, 235] width 88 height 25
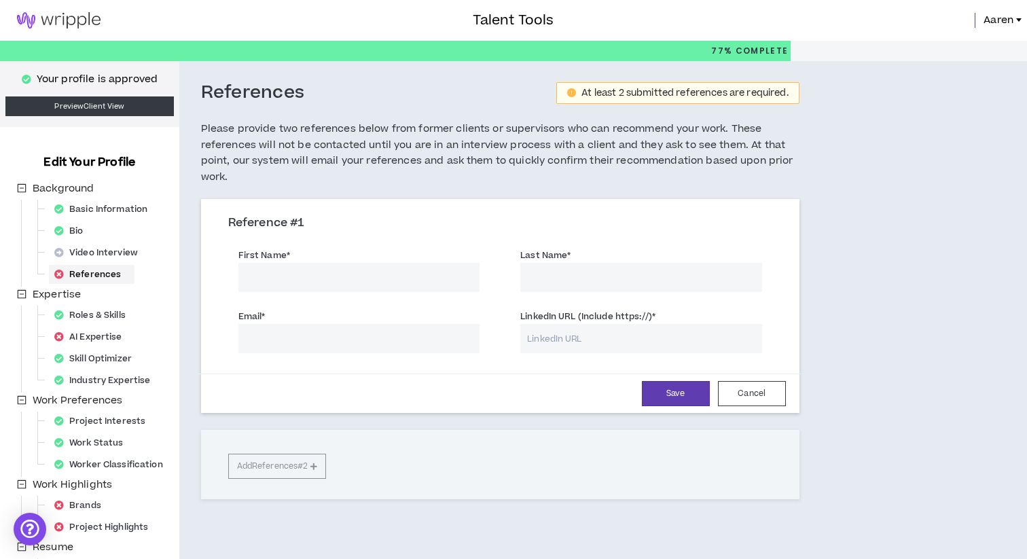
click at [425, 270] on input "First Name *" at bounding box center [359, 277] width 242 height 29
type input "[PERSON_NAME]"
click at [581, 346] on input "LinkedIn URL (Include https://) *" at bounding box center [641, 338] width 242 height 29
paste input "[URL][DOMAIN_NAME][PERSON_NAME]"
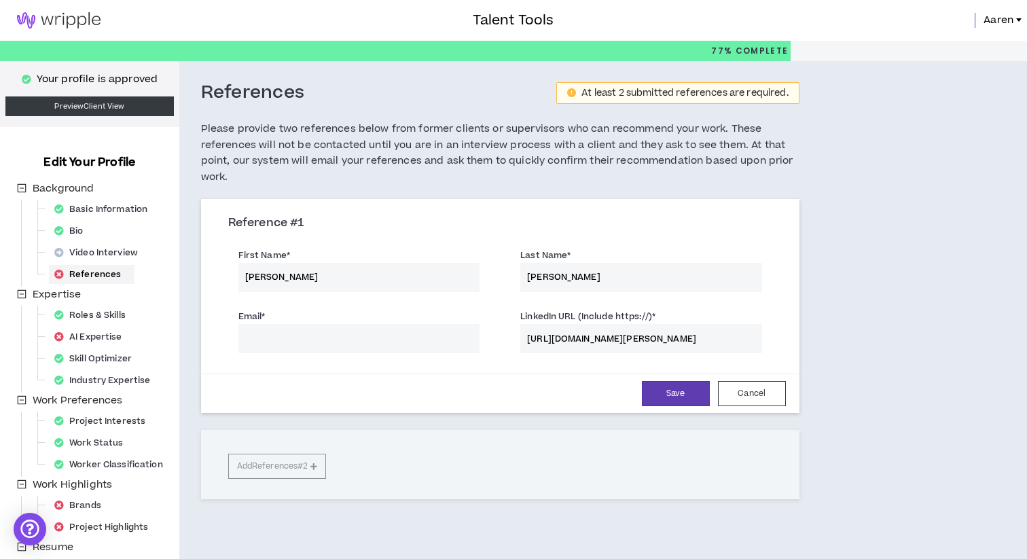
scroll to position [0, 30]
type input "[URL][DOMAIN_NAME][PERSON_NAME]"
click at [384, 342] on input "Email *" at bounding box center [359, 338] width 242 height 29
paste input "[EMAIL_ADDRESS][DOMAIN_NAME]"
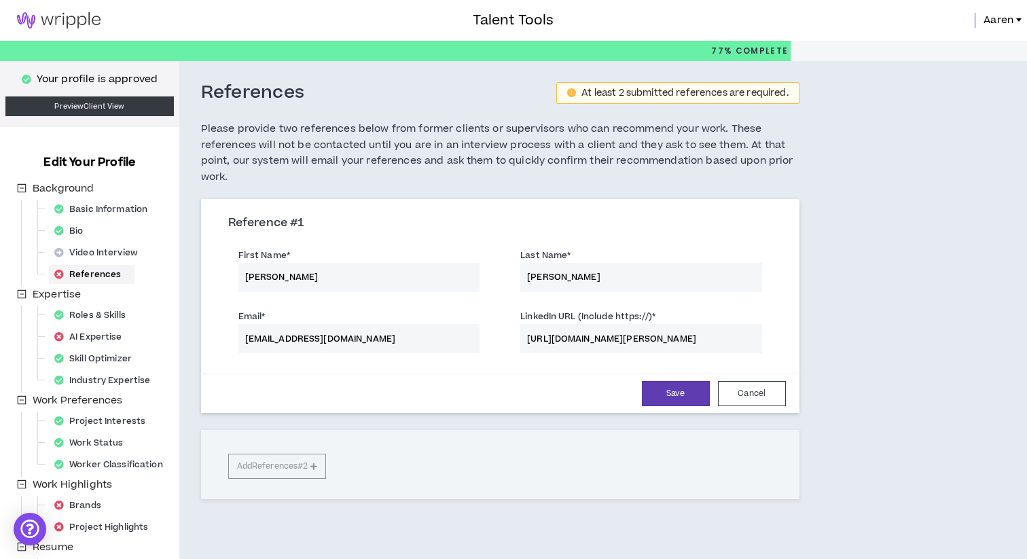
type input "[EMAIL_ADDRESS][DOMAIN_NAME]"
click at [528, 394] on div "Save Cancel" at bounding box center [500, 393] width 571 height 25
click at [653, 398] on button "Save" at bounding box center [676, 393] width 68 height 25
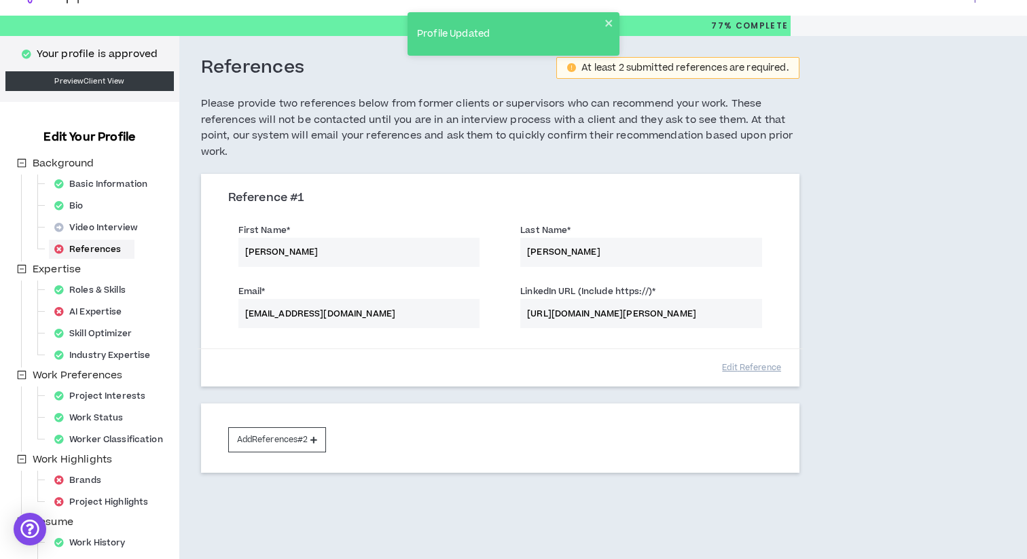
scroll to position [38, 0]
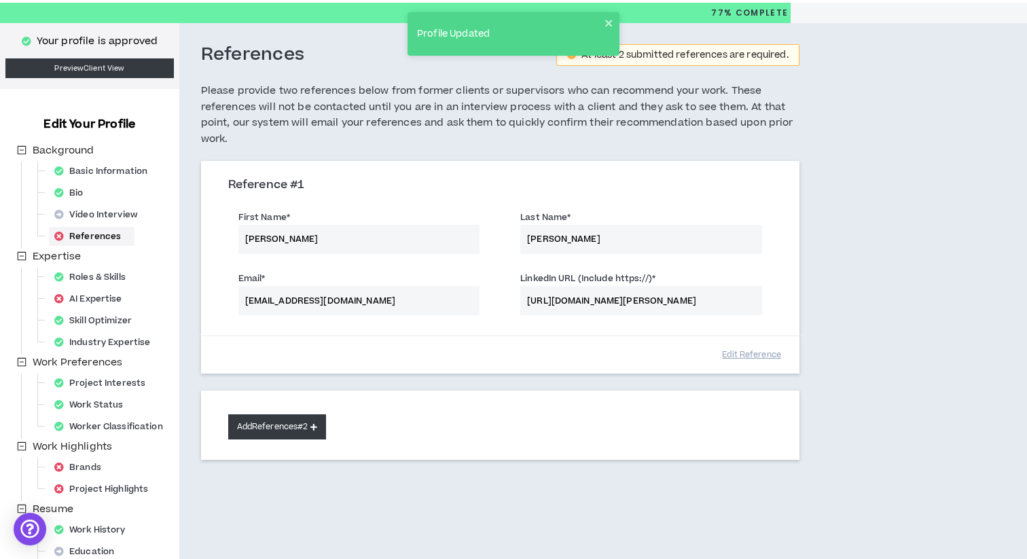
click at [274, 428] on button "Add References #2" at bounding box center [277, 426] width 98 height 25
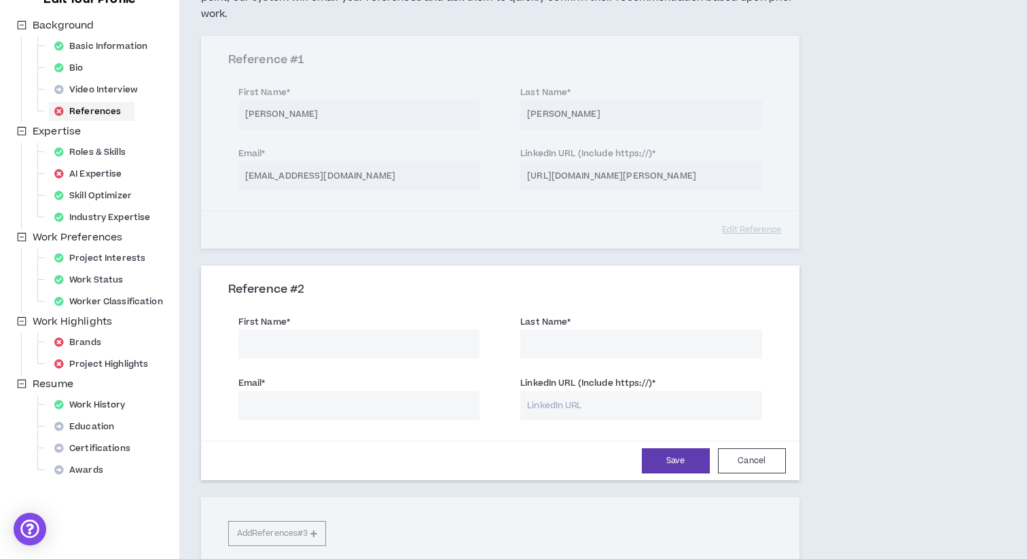
scroll to position [181, 0]
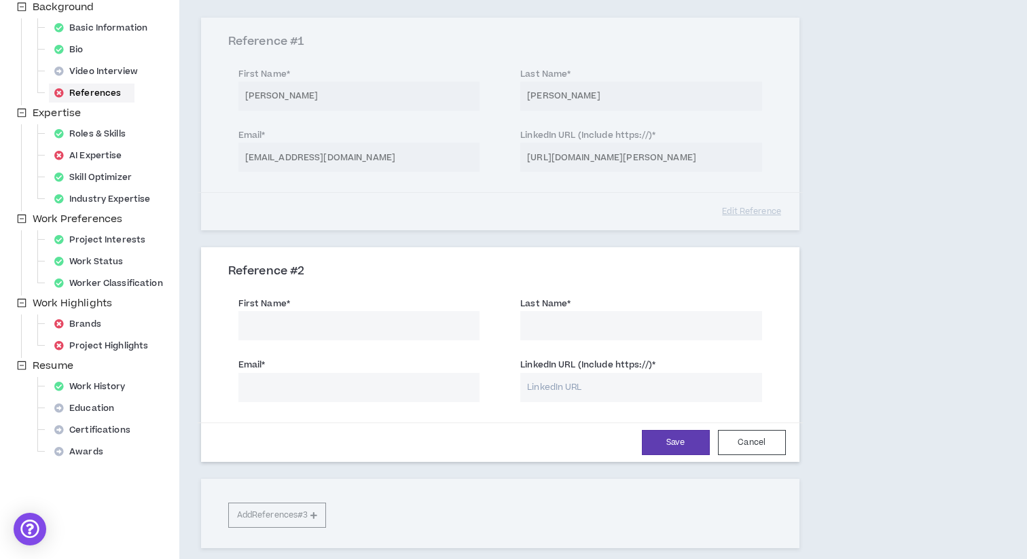
click at [381, 304] on div "First Name *" at bounding box center [359, 318] width 242 height 44
click at [378, 322] on input "First Name *" at bounding box center [359, 325] width 242 height 29
type input "Kayla"
click at [587, 327] on input "Last Name *" at bounding box center [641, 325] width 242 height 29
type input "[PERSON_NAME]"
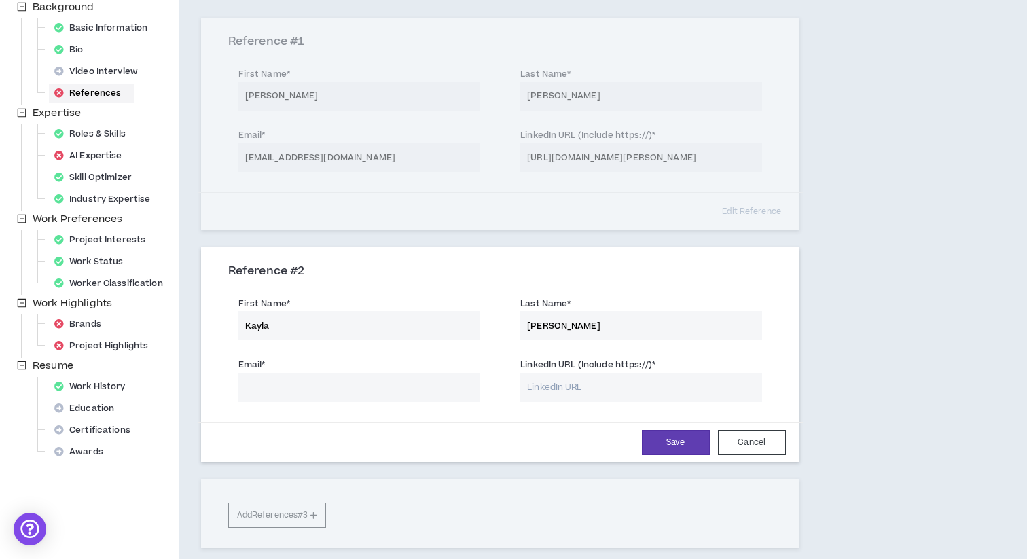
click at [605, 392] on input "LinkedIn URL (Include https://) *" at bounding box center [641, 387] width 242 height 29
paste input "[URL][DOMAIN_NAME]"
type input "[URL][DOMAIN_NAME]"
click at [386, 386] on input "Email *" at bounding box center [359, 387] width 242 height 29
paste input "[DOMAIN_NAME][EMAIL_ADDRESS][DOMAIN_NAME]"
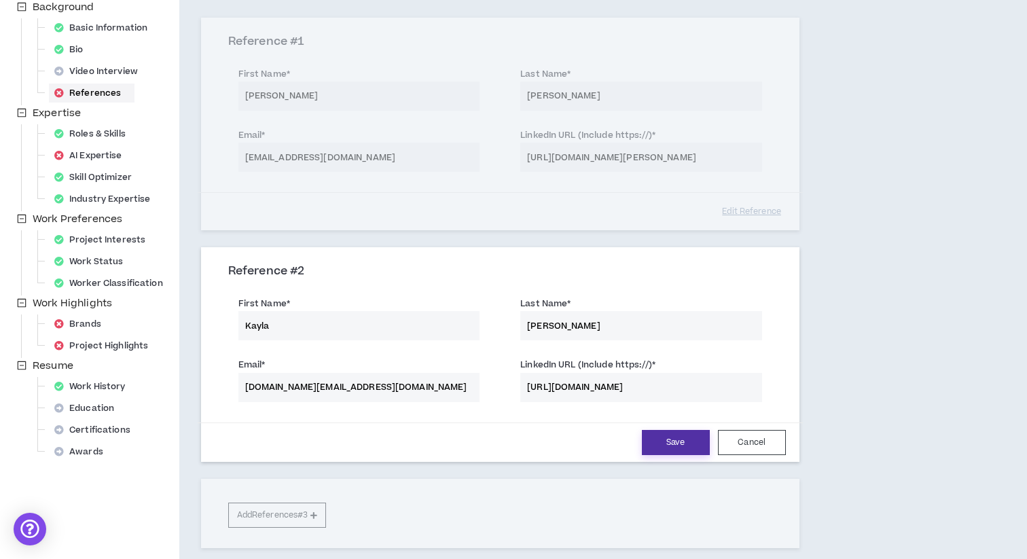
type input "[DOMAIN_NAME][EMAIL_ADDRESS][DOMAIN_NAME]"
click at [667, 444] on button "Save" at bounding box center [676, 442] width 68 height 25
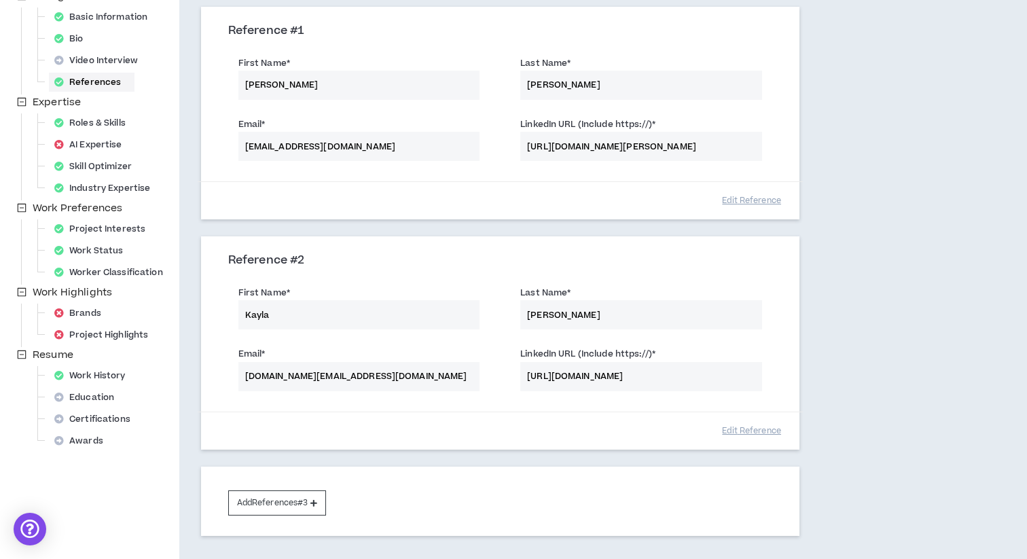
scroll to position [191, 0]
click at [96, 124] on div "Roles & Skills" at bounding box center [94, 124] width 90 height 19
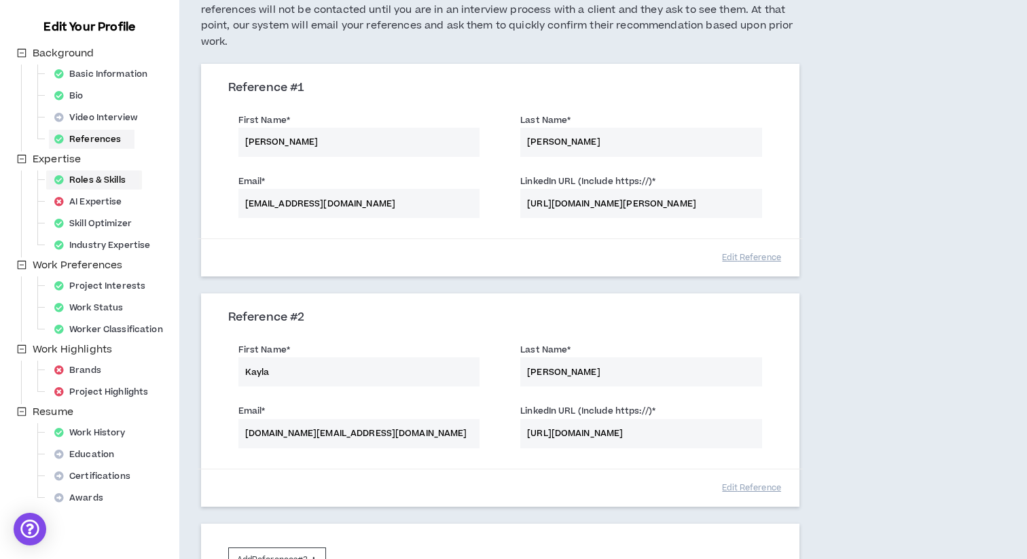
select select "**"
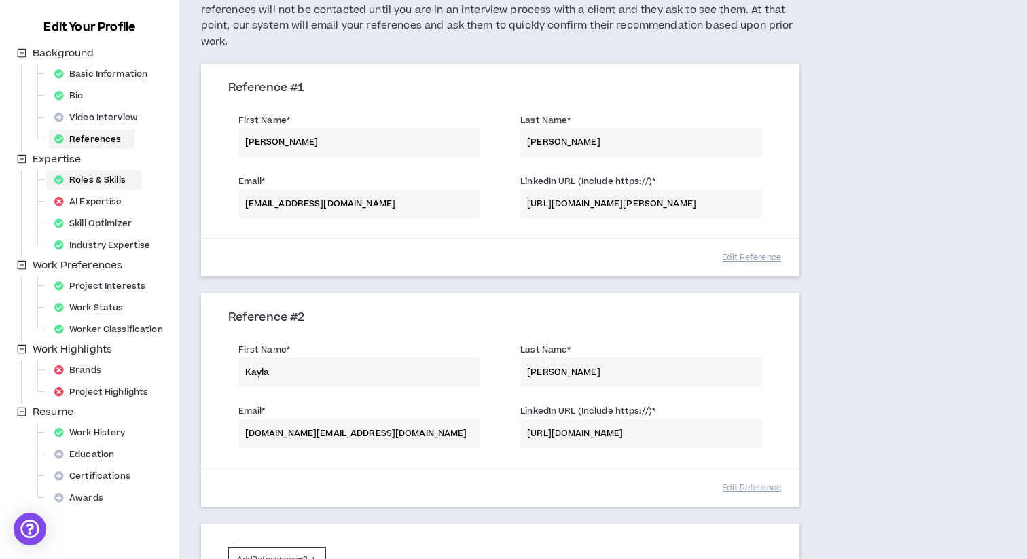
select select "**"
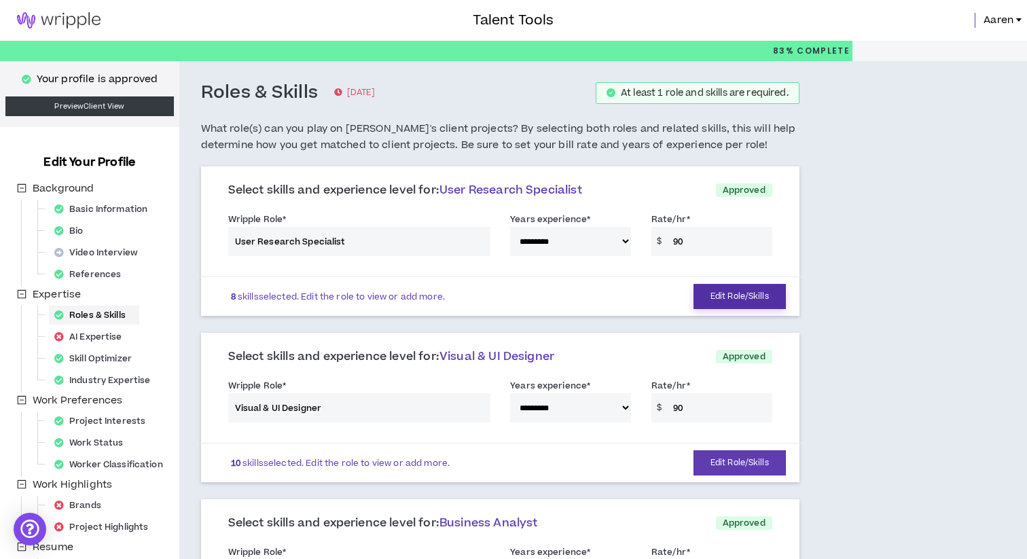
click at [735, 295] on button "Edit Role/Skills" at bounding box center [739, 296] width 92 height 25
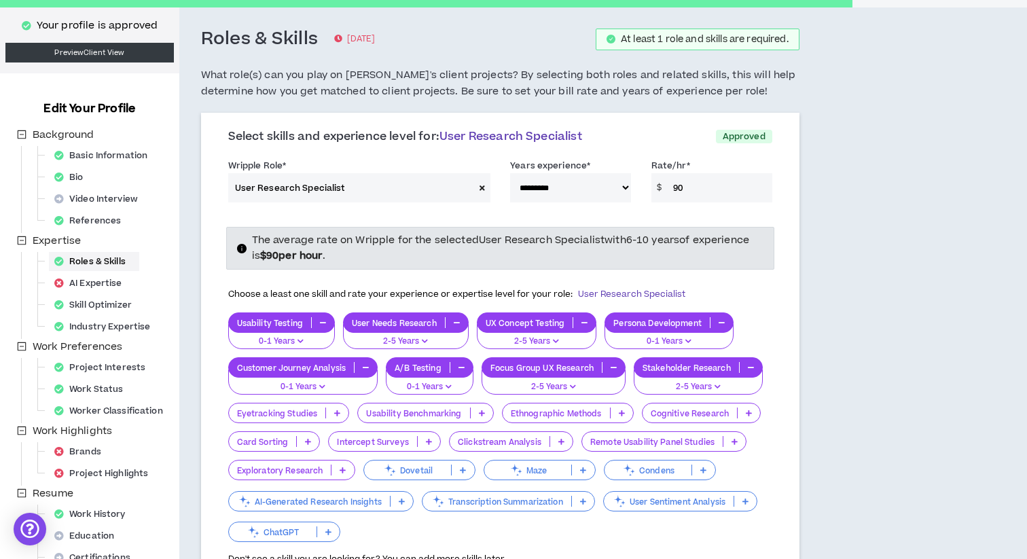
scroll to position [81, 0]
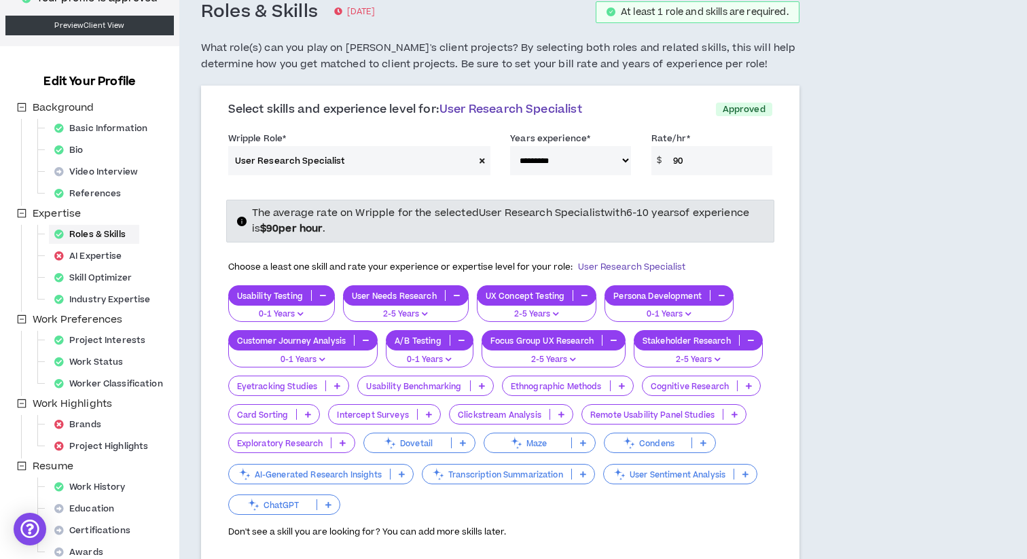
click at [323, 295] on icon "button" at bounding box center [323, 295] width 6 height 7
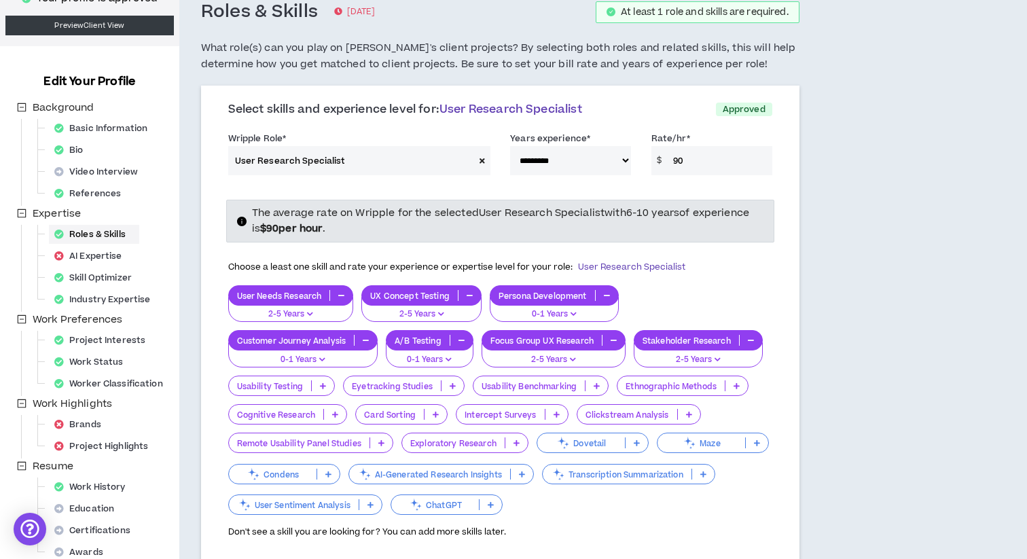
click at [342, 295] on icon "button" at bounding box center [341, 295] width 6 height 7
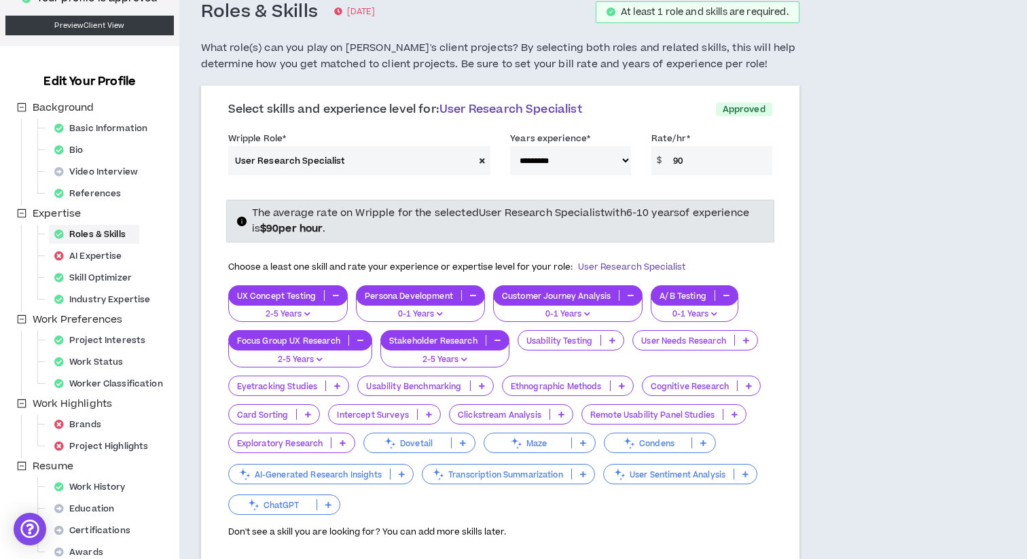
click at [339, 295] on button "button" at bounding box center [336, 295] width 22 height 11
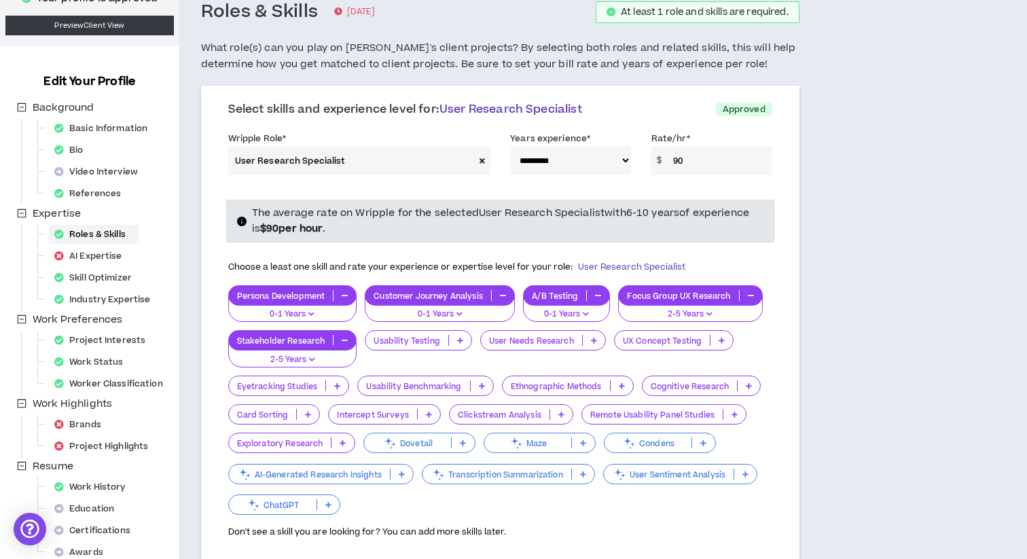
click at [754, 295] on button "button" at bounding box center [750, 295] width 22 height 11
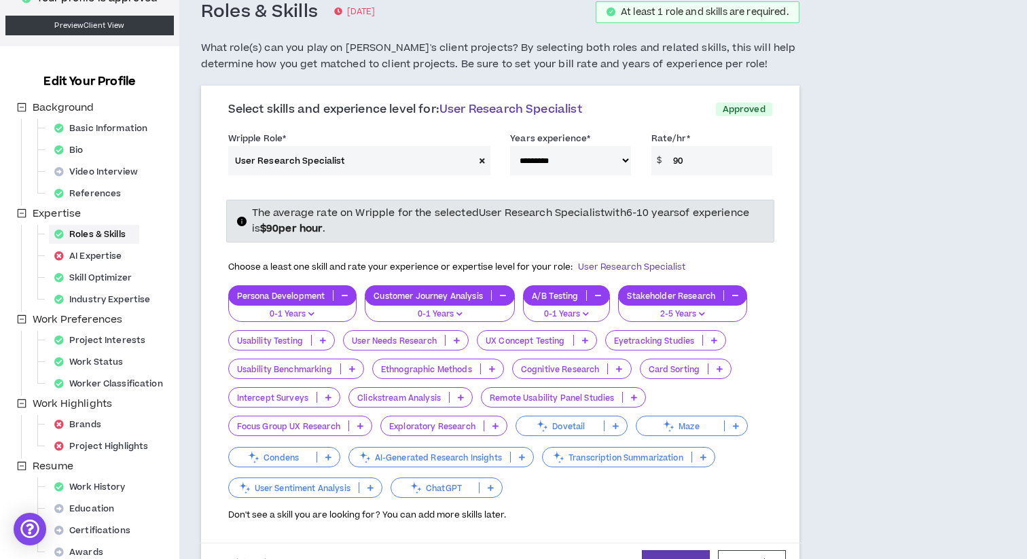
click at [597, 295] on icon "button" at bounding box center [598, 295] width 6 height 7
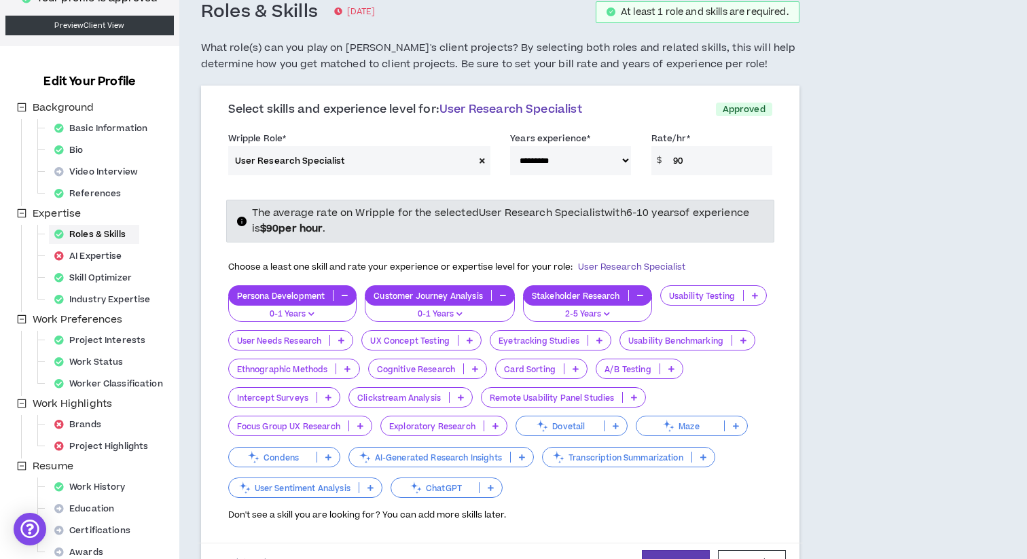
click at [486, 159] on span at bounding box center [482, 160] width 16 height 29
select select
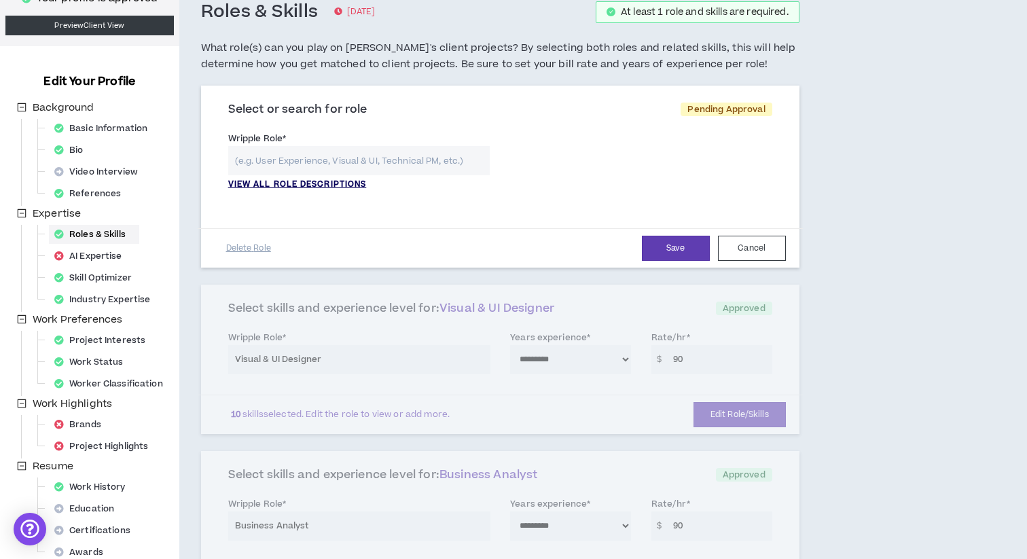
click at [321, 186] on p "VIEW ALL ROLE DESCRIPTIONS" at bounding box center [297, 185] width 139 height 12
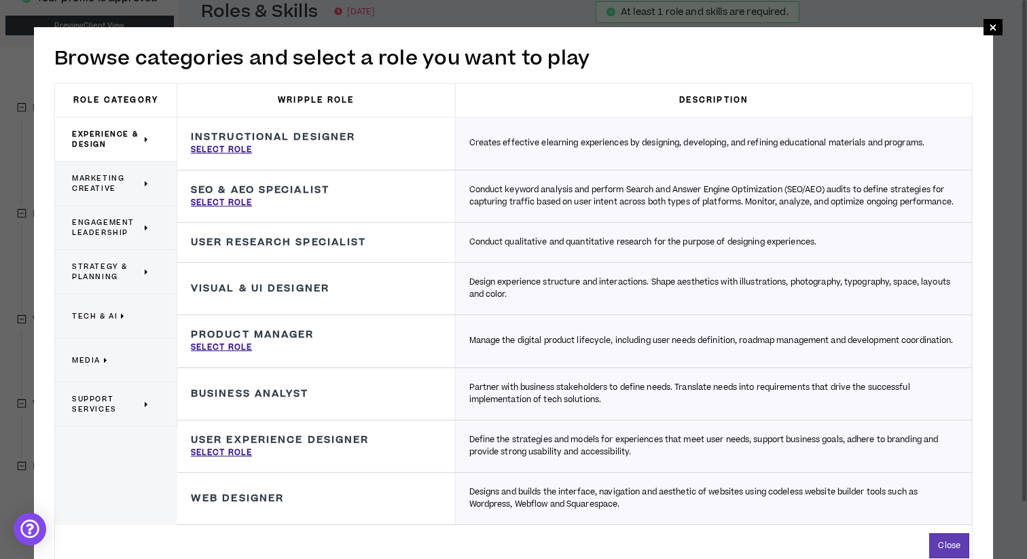
click at [125, 180] on span "Marketing Creative" at bounding box center [106, 183] width 69 height 20
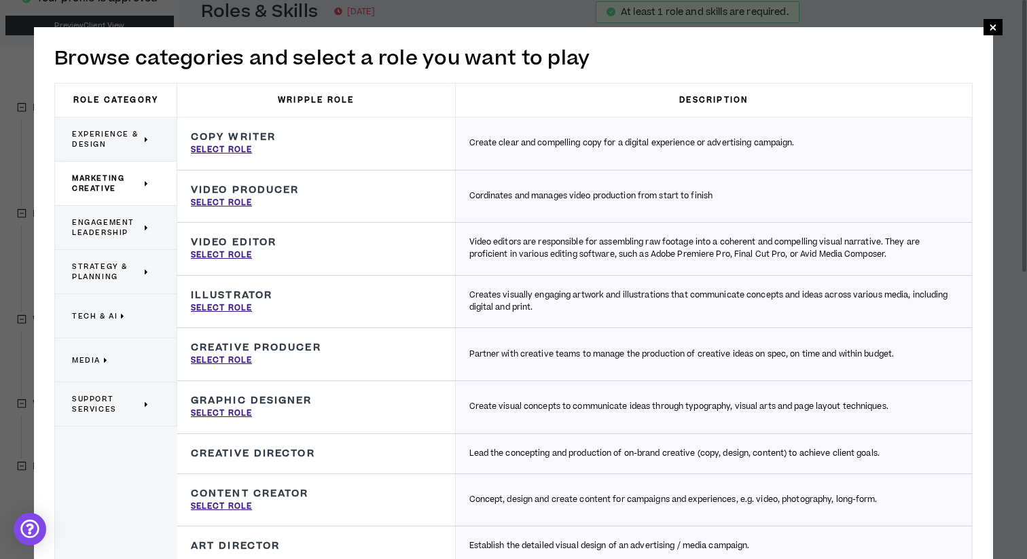
click at [133, 147] on span "Experience & Design" at bounding box center [106, 139] width 69 height 20
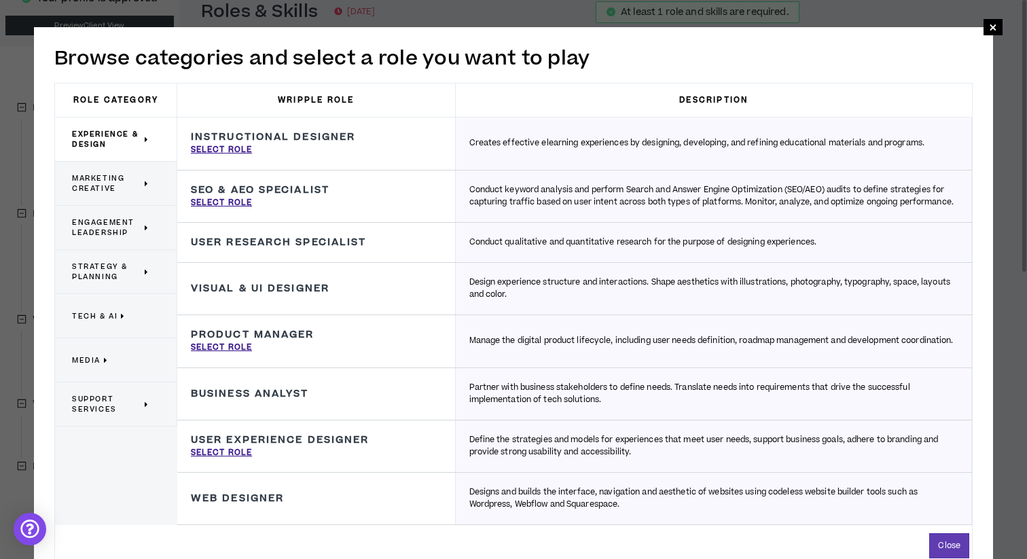
click at [310, 295] on h3 "Visual & UI Designer" at bounding box center [260, 288] width 139 height 12
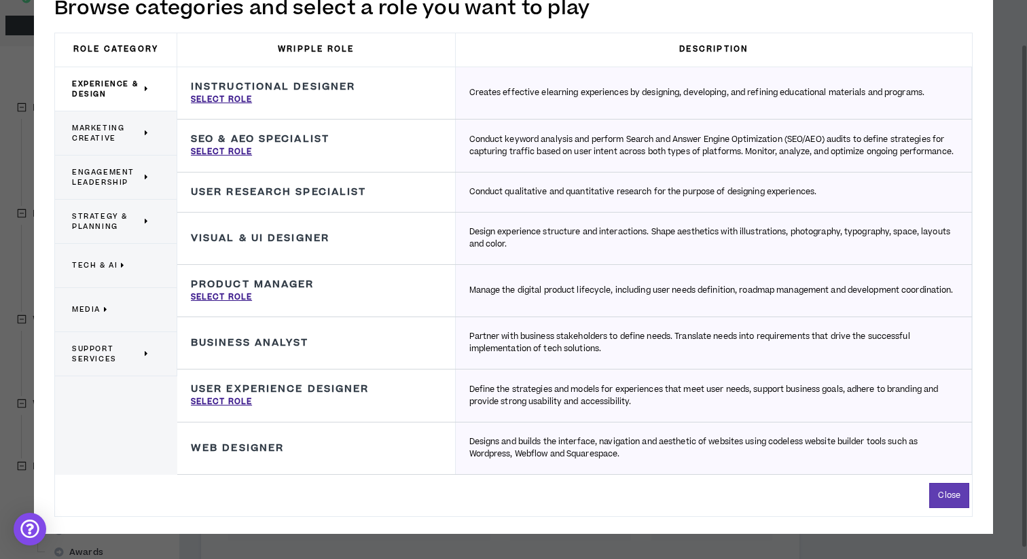
click at [120, 128] on span "Marketing Creative" at bounding box center [106, 133] width 69 height 20
